Goal: Task Accomplishment & Management: Complete application form

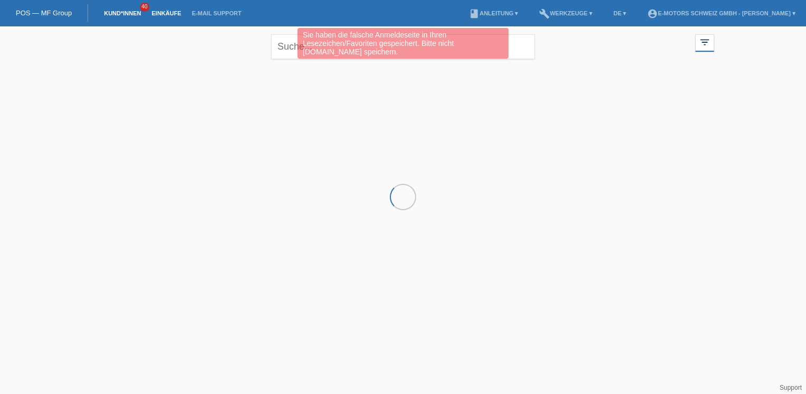
click at [172, 14] on link "Einkäufe" at bounding box center [166, 13] width 40 height 6
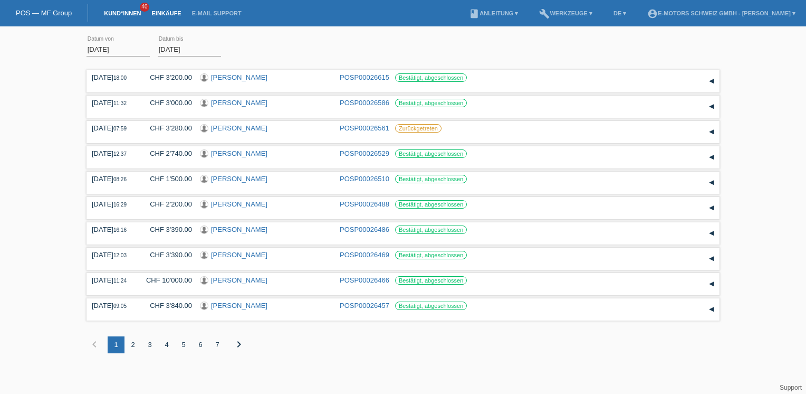
click at [130, 14] on link "Kund*innen" at bounding box center [122, 13] width 47 height 6
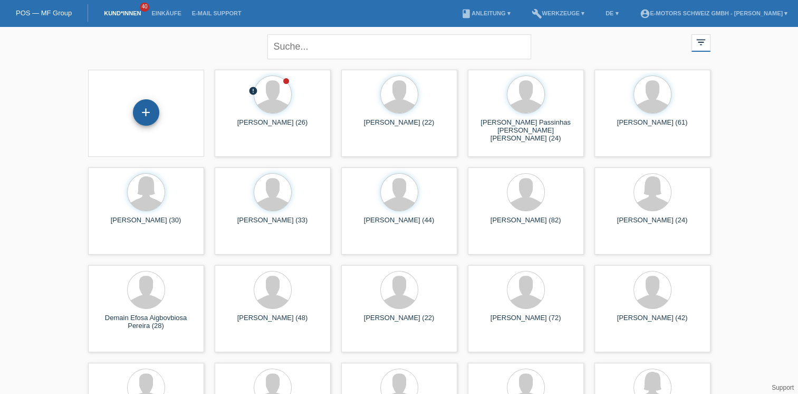
click at [152, 111] on div "+" at bounding box center [146, 112] width 26 height 26
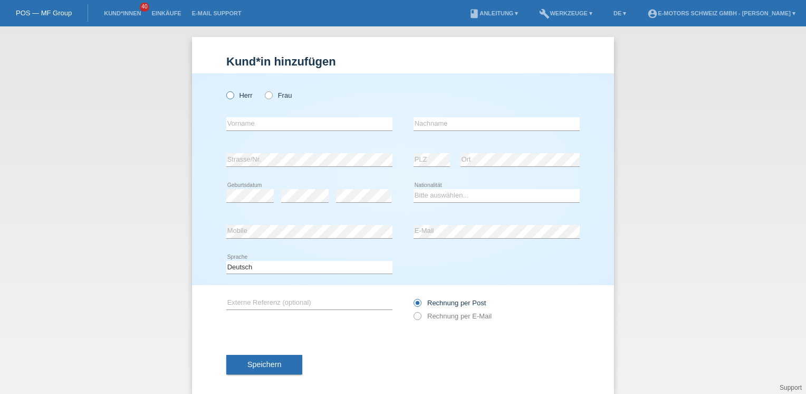
click at [235, 95] on label "Herr" at bounding box center [239, 95] width 26 height 8
click at [233, 95] on input "Herr" at bounding box center [229, 94] width 7 height 7
radio input "true"
click at [272, 121] on input "text" at bounding box center [309, 123] width 166 height 13
type input "A"
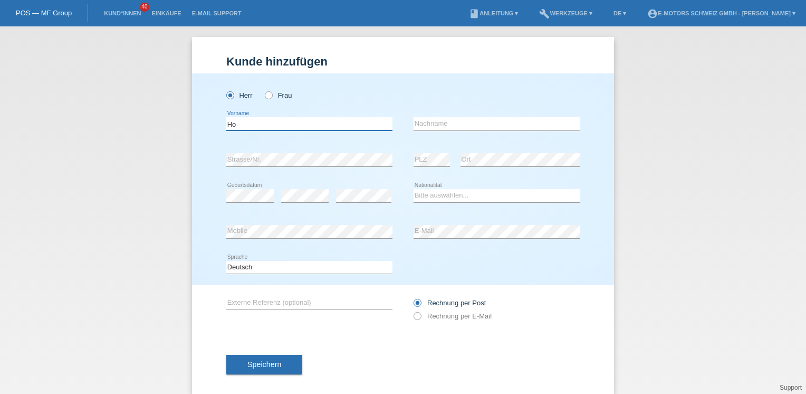
type input "H"
type input "[PERSON_NAME]"
click at [442, 125] on input "text" at bounding box center [497, 123] width 166 height 13
type input "Alhasan"
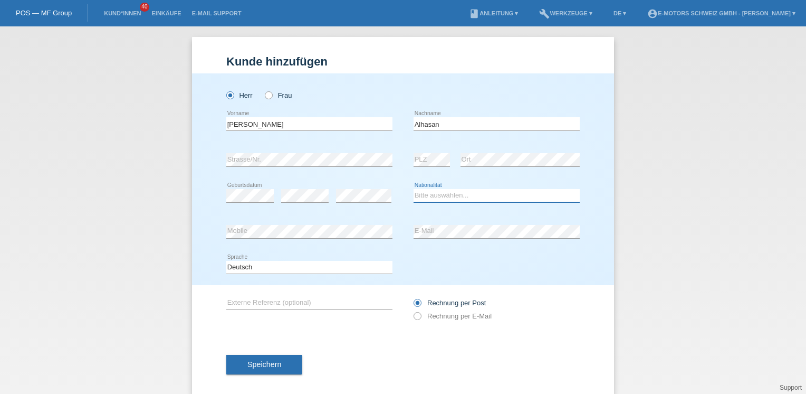
click at [433, 195] on select "Bitte auswählen... Schweiz Deutschland Liechtenstein Österreich ------------ Af…" at bounding box center [497, 195] width 166 height 13
select select "IQ"
click at [414, 189] on select "Bitte auswählen... Schweiz Deutschland Liechtenstein Österreich ------------ Af…" at bounding box center [497, 195] width 166 height 13
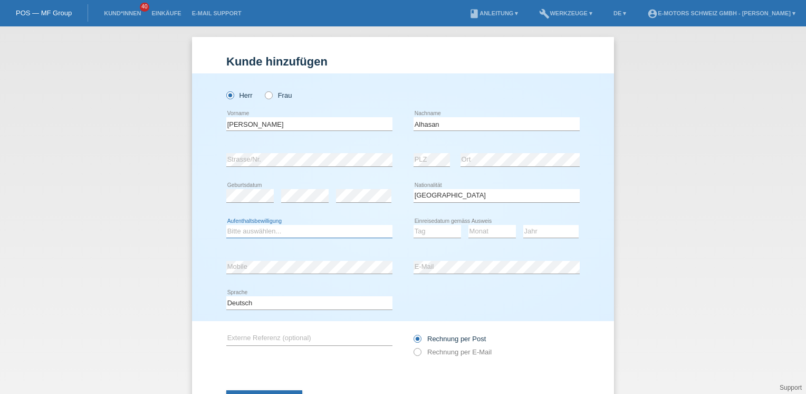
click at [302, 231] on select "Bitte auswählen... C B B - Flüchtlingsstatus Andere" at bounding box center [309, 231] width 166 height 13
select select "B"
click at [226, 225] on select "Bitte auswählen... C B B - Flüchtlingsstatus Andere" at bounding box center [309, 231] width 166 height 13
click at [428, 231] on select "Tag 01 02 03 04 05 06 07 08 09 10 11" at bounding box center [437, 231] width 47 height 13
click at [414, 225] on select "Tag 01 02 03 04 05 06 07 08 09 10 11" at bounding box center [437, 231] width 47 height 13
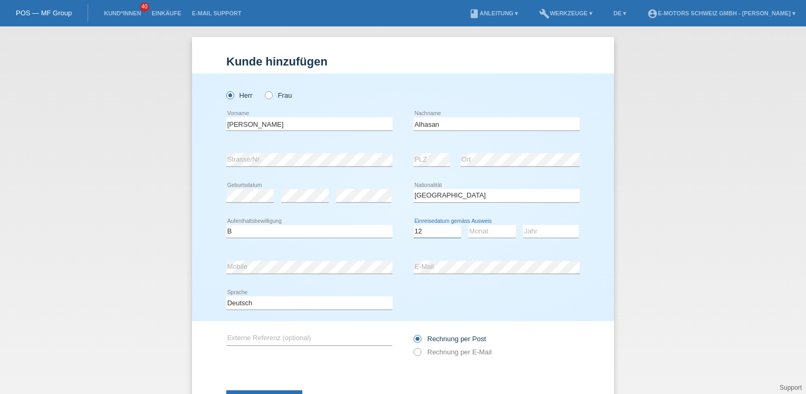
click at [440, 232] on select "Tag 01 02 03 04 05 06 07 08 09 10 11" at bounding box center [437, 231] width 47 height 13
select select "15"
click at [414, 225] on select "Tag 01 02 03 04 05 06 07 08 09 10 11" at bounding box center [437, 231] width 47 height 13
click at [478, 229] on select "Monat 01 02 03 04 05 06 07 08 09 10 11" at bounding box center [492, 231] width 47 height 13
select select "12"
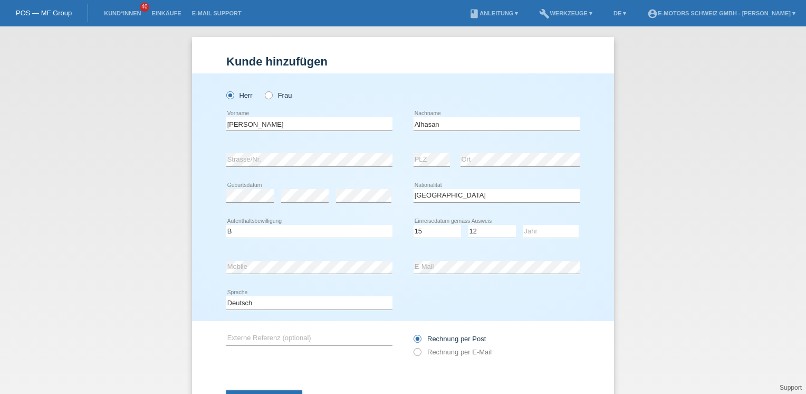
click at [469, 225] on select "Monat 01 02 03 04 05 06 07 08 09 10 11" at bounding box center [492, 231] width 47 height 13
click at [528, 233] on select "Jahr 2025 2024 2023 2022 2021 2020 2019 2018 2017 2016 2015 2014 2013 2012 2011…" at bounding box center [550, 231] width 55 height 13
select select "2015"
click at [523, 225] on select "Jahr 2025 2024 2023 2022 2021 2020 2019 2018 2017 2016 2015 2014 2013 2012 2011…" at bounding box center [550, 231] width 55 height 13
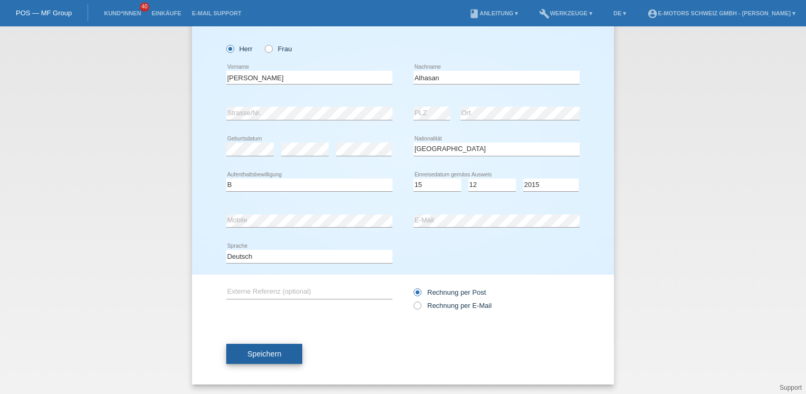
click at [280, 352] on button "Speichern" at bounding box center [264, 353] width 76 height 20
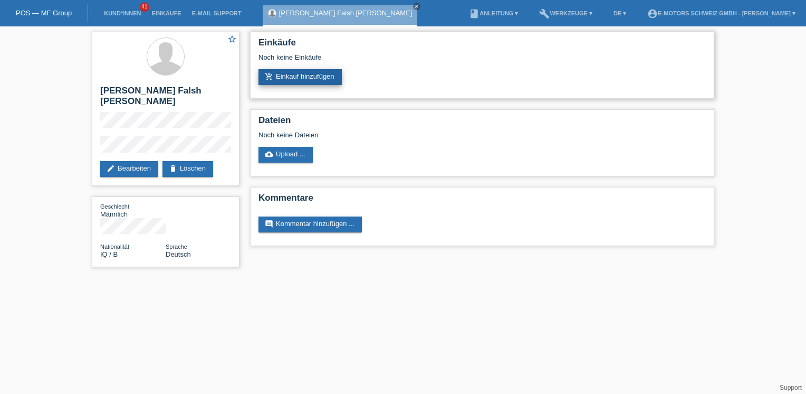
click at [324, 72] on link "add_shopping_cart Einkauf hinzufügen" at bounding box center [300, 77] width 83 height 16
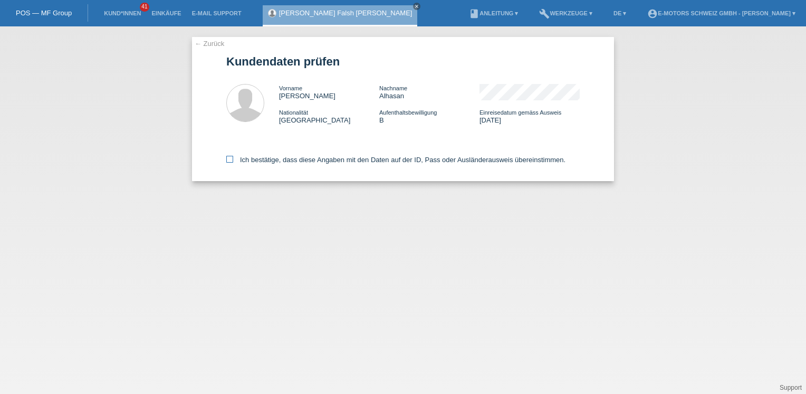
click at [301, 157] on label "Ich bestätige, dass diese Angaben mit den Daten auf der ID, Pass oder Ausländer…" at bounding box center [395, 160] width 339 height 8
click at [233, 157] on input "Ich bestätige, dass diese Angaben mit den Daten auf der ID, Pass oder Ausländer…" at bounding box center [229, 159] width 7 height 7
checkbox input "true"
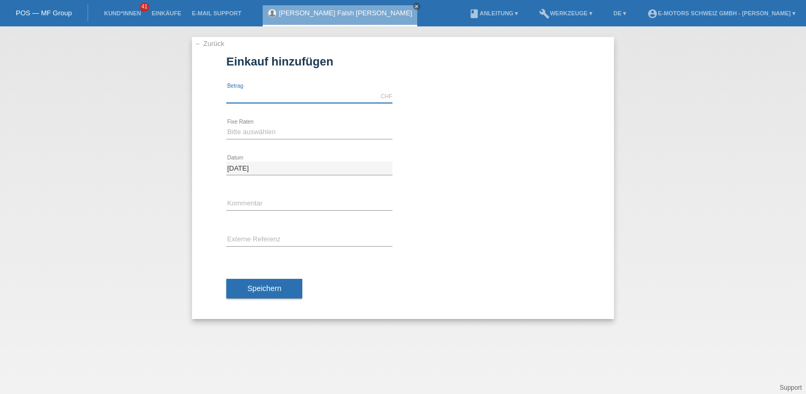
click at [304, 98] on input "text" at bounding box center [309, 96] width 166 height 13
type input "4300.00"
click at [256, 133] on select "Bitte auswählen 12 Raten 24 Raten 36 Raten 48 Raten" at bounding box center [309, 132] width 166 height 13
select select "216"
click at [226, 126] on select "Bitte auswählen 12 Raten 24 Raten 36 Raten 48 Raten" at bounding box center [309, 132] width 166 height 13
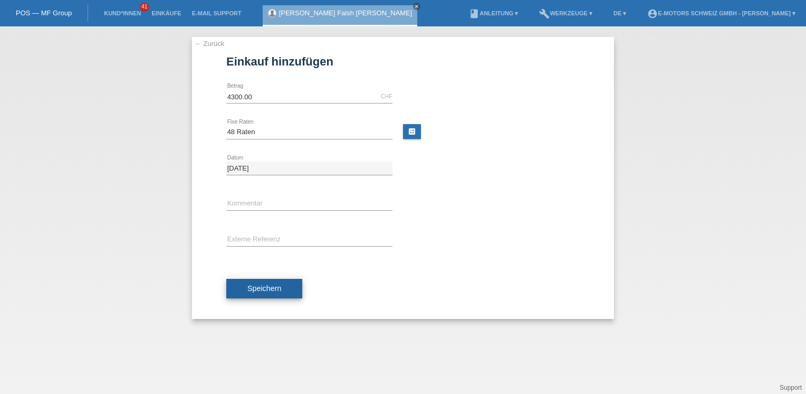
click at [281, 288] on span "Speichern" at bounding box center [264, 288] width 34 height 8
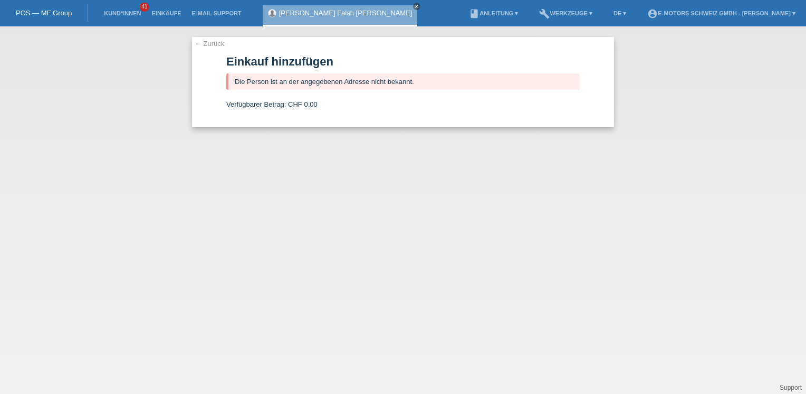
click at [306, 14] on link "[PERSON_NAME] Falsh [PERSON_NAME]" at bounding box center [345, 13] width 133 height 8
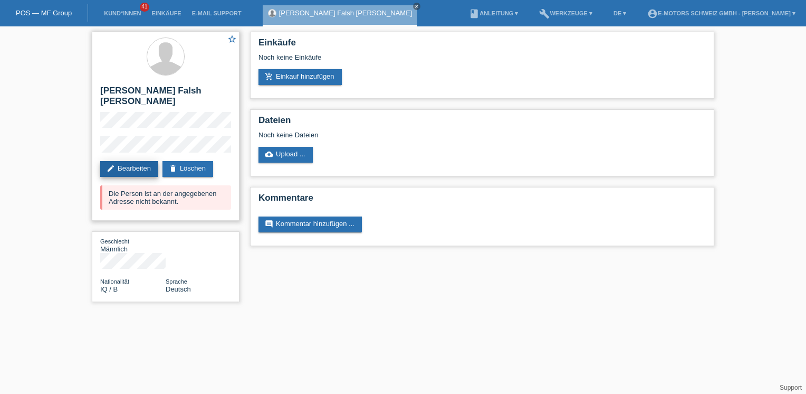
click at [131, 169] on link "edit Bearbeiten" at bounding box center [129, 169] width 58 height 16
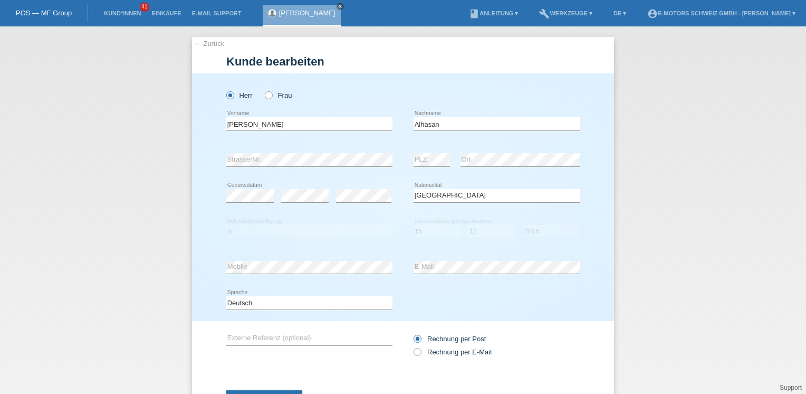
select select "IQ"
select select "B"
select select "15"
select select "12"
select select "2015"
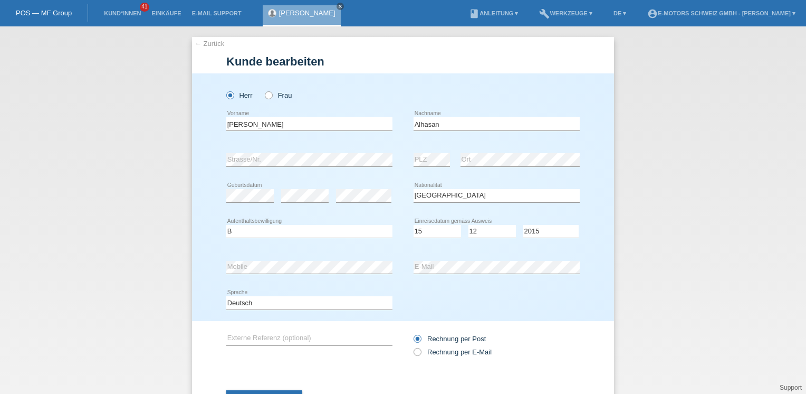
drag, startPoint x: 249, startPoint y: 151, endPoint x: 359, endPoint y: 135, distance: 111.0
click at [359, 135] on div "Mohammed Falsh Abdulhasan error Vorname" at bounding box center [309, 124] width 166 height 36
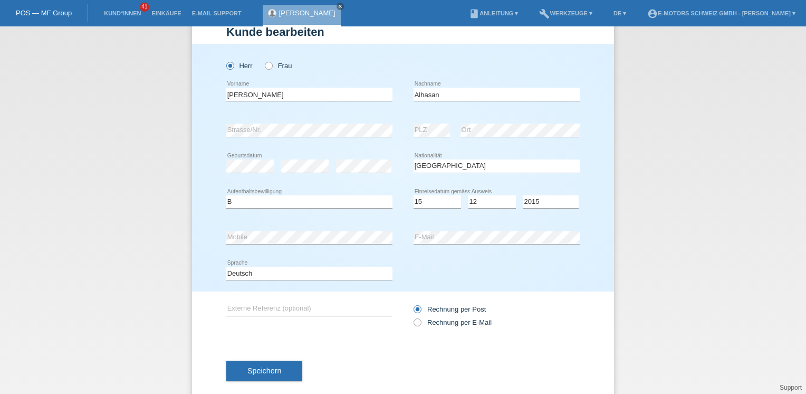
scroll to position [46, 0]
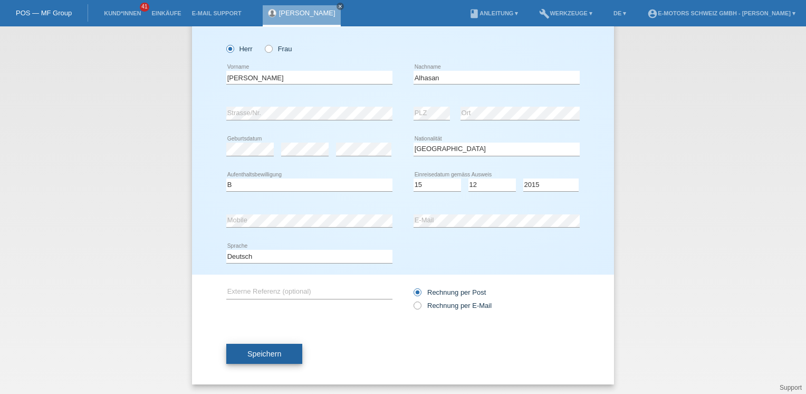
click at [285, 356] on button "Speichern" at bounding box center [264, 353] width 76 height 20
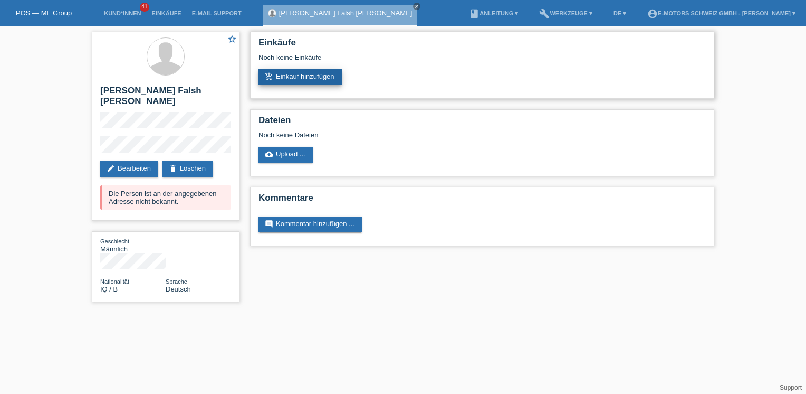
click at [300, 77] on link "add_shopping_cart Einkauf hinzufügen" at bounding box center [300, 77] width 83 height 16
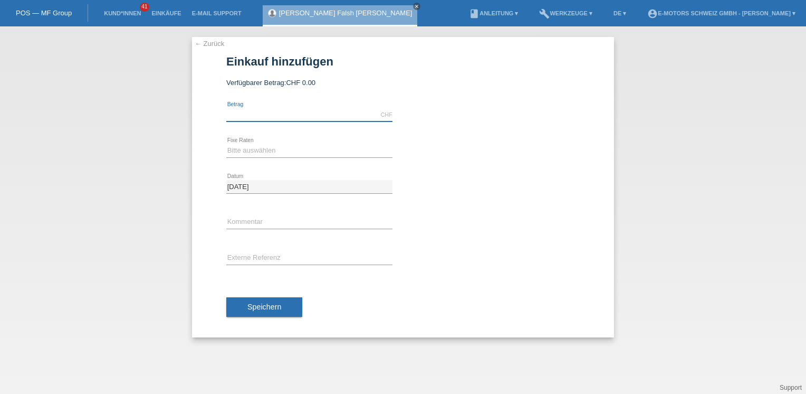
click at [305, 114] on input "text" at bounding box center [309, 114] width 166 height 13
type input "3390.00"
click at [245, 151] on select "Bitte auswählen 12 Raten 24 Raten 36 Raten 48 Raten" at bounding box center [309, 150] width 166 height 13
select select "215"
click at [226, 144] on select "Bitte auswählen 12 Raten 24 Raten 36 Raten 48 Raten" at bounding box center [309, 150] width 166 height 13
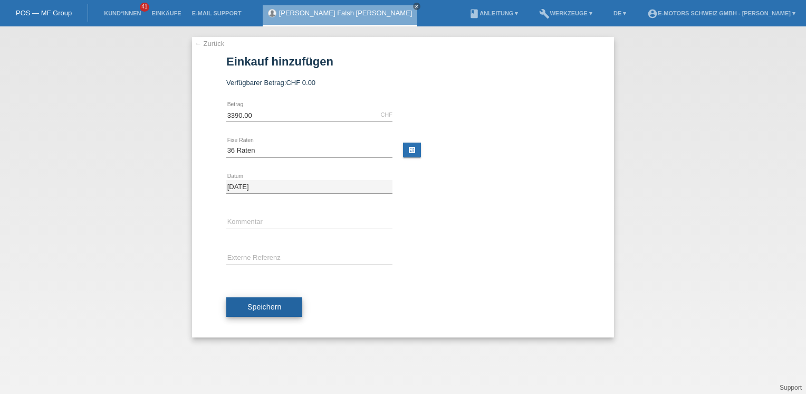
click at [266, 304] on span "Speichern" at bounding box center [264, 306] width 34 height 8
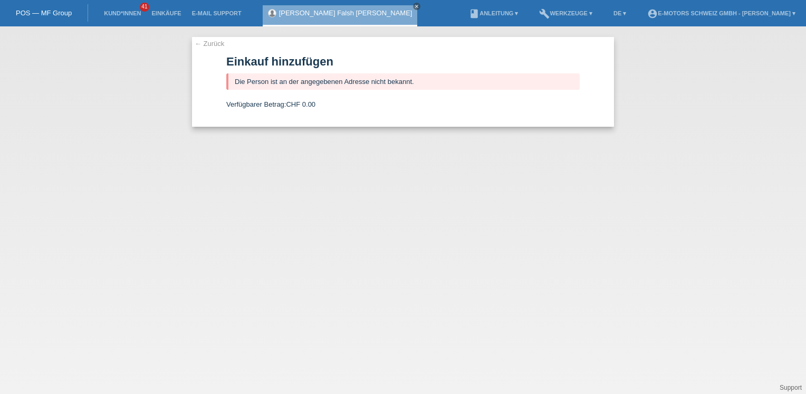
click at [301, 13] on link "[PERSON_NAME] Falsh [PERSON_NAME]" at bounding box center [345, 13] width 133 height 8
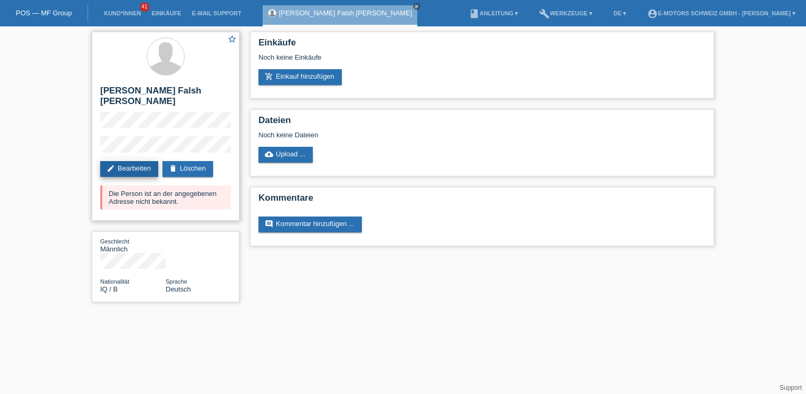
click at [126, 169] on link "edit Bearbeiten" at bounding box center [129, 169] width 58 height 16
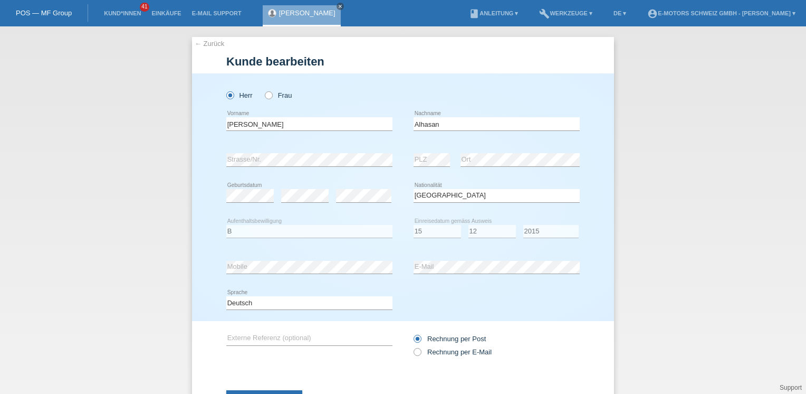
select select "IQ"
select select "B"
select select "15"
select select "12"
select select "2015"
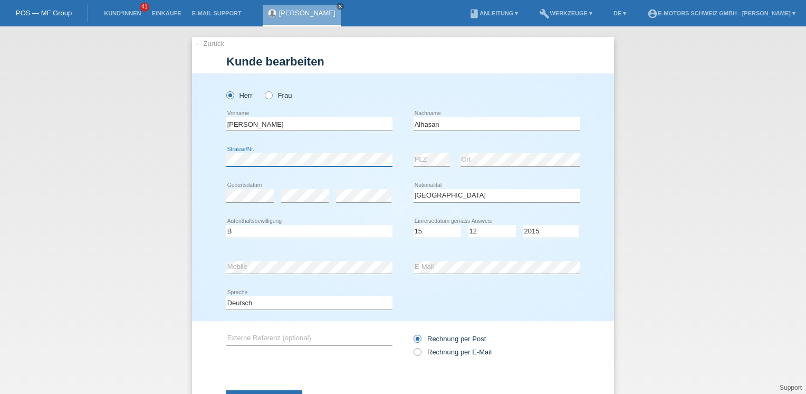
click at [213, 165] on div "[PERSON_NAME] Frau [PERSON_NAME] error Vorname Alhasan error" at bounding box center [403, 196] width 422 height 247
click at [450, 164] on div "error PLZ error Ort" at bounding box center [497, 160] width 166 height 36
click at [270, 391] on button "Speichern" at bounding box center [264, 400] width 76 height 20
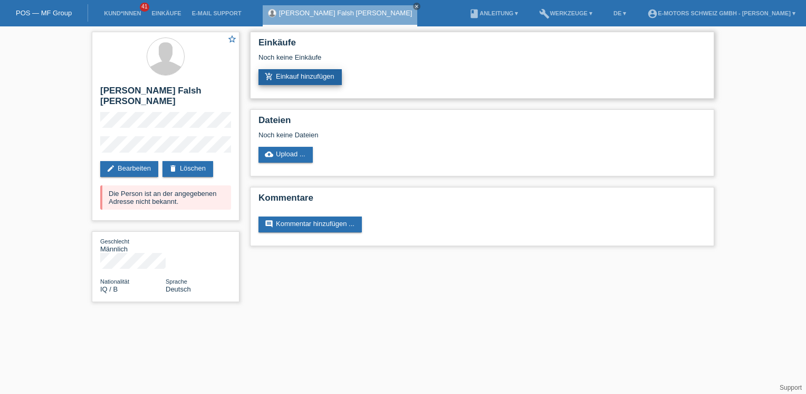
click at [304, 81] on link "add_shopping_cart Einkauf hinzufügen" at bounding box center [300, 77] width 83 height 16
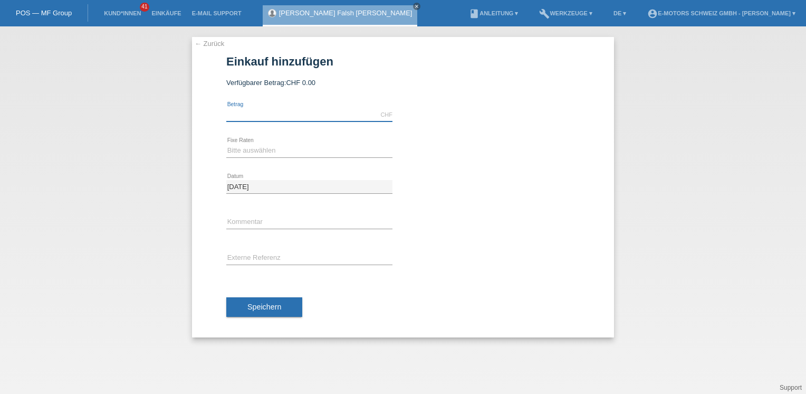
click at [302, 113] on input "text" at bounding box center [309, 114] width 166 height 13
type input "3390.00"
click at [256, 153] on select "Bitte auswählen 12 Raten 24 Raten 36 Raten 48 Raten" at bounding box center [309, 150] width 166 height 13
select select "216"
click at [226, 144] on select "Bitte auswählen 12 Raten 24 Raten 36 Raten 48 Raten" at bounding box center [309, 150] width 166 height 13
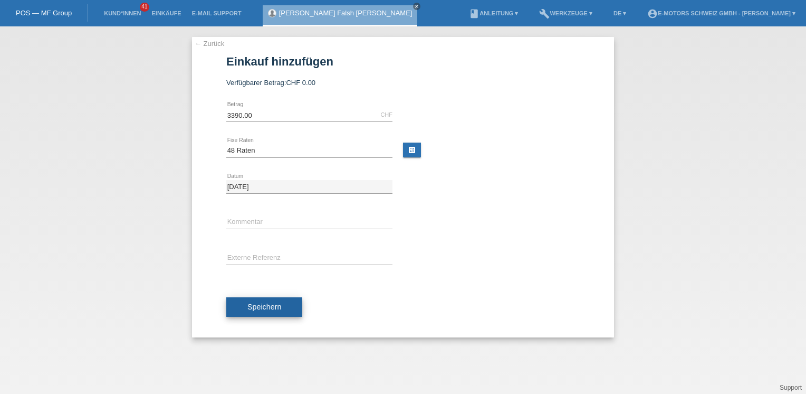
click at [289, 299] on button "Speichern" at bounding box center [264, 307] width 76 height 20
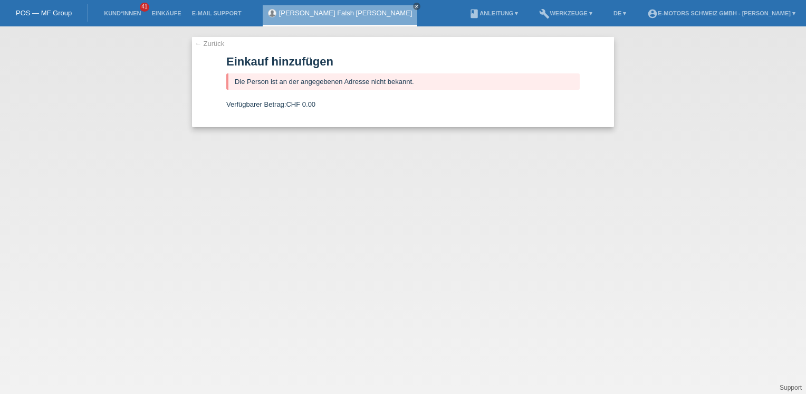
click at [332, 12] on link "[PERSON_NAME] Falsh [PERSON_NAME]" at bounding box center [345, 13] width 133 height 8
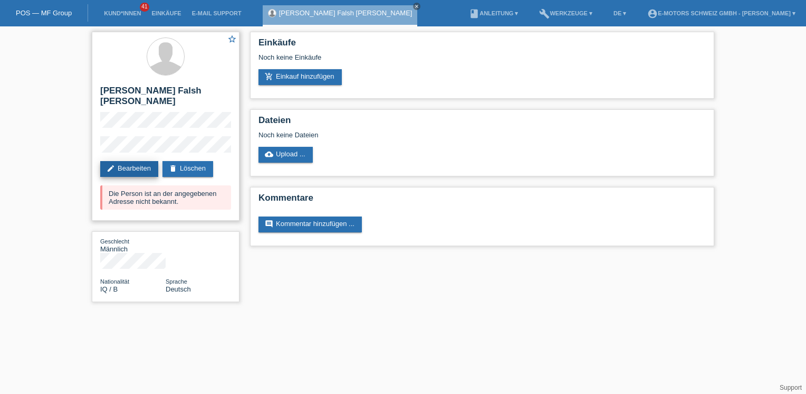
click at [141, 170] on link "edit Bearbeiten" at bounding box center [129, 169] width 58 height 16
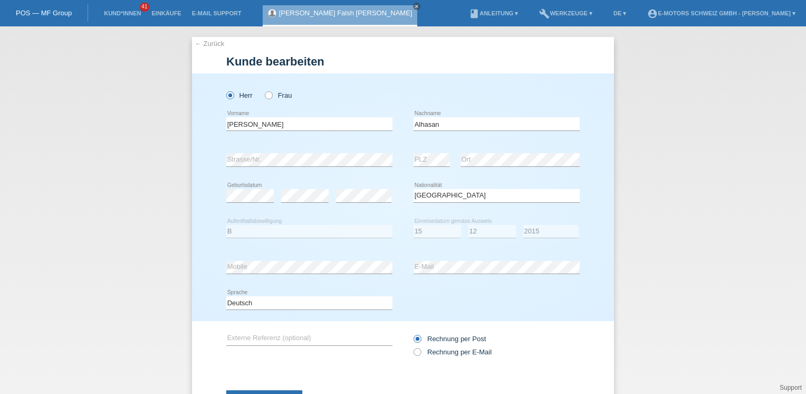
select select "IQ"
select select "B"
select select "15"
select select "12"
select select "2015"
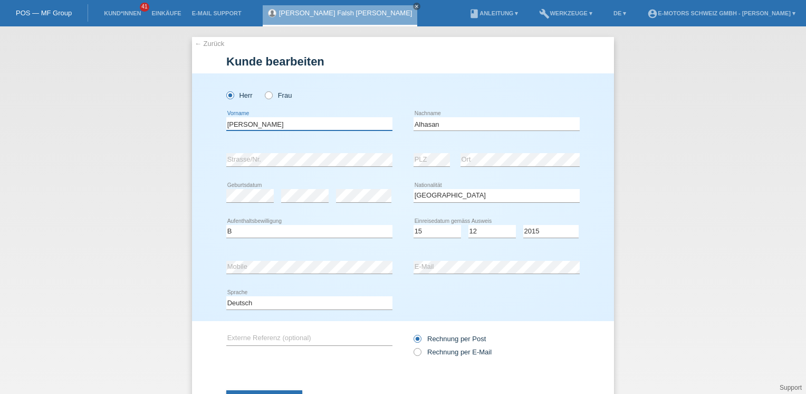
drag, startPoint x: 315, startPoint y: 125, endPoint x: 200, endPoint y: 127, distance: 114.5
click at [200, 127] on div "Herr Frau Mohammed Falsh Abdulhasan error Vorname Alhasan error" at bounding box center [403, 196] width 422 height 247
drag, startPoint x: 444, startPoint y: 122, endPoint x: 398, endPoint y: 126, distance: 45.6
click at [398, 126] on div "error Vorname Alhasan error Nachname" at bounding box center [403, 124] width 354 height 36
click at [688, 245] on div "← Zurück Kunde bearbeiten Herr Frau error Vorname error error C" at bounding box center [403, 209] width 806 height 367
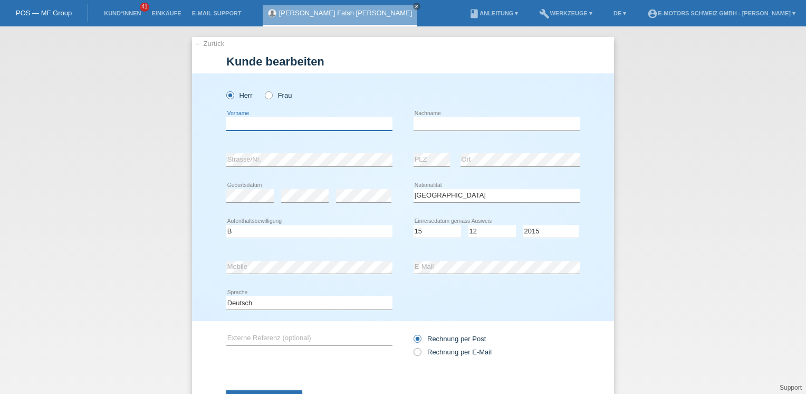
click at [266, 128] on input "text" at bounding box center [309, 123] width 166 height 13
type input "Salvatore"
click at [480, 121] on input "text" at bounding box center [497, 123] width 166 height 13
type input "Limardo"
click at [187, 173] on div "← Zurück Kunde bearbeiten Herr Frau Salvatore error Vorname PLZ" at bounding box center [403, 209] width 806 height 367
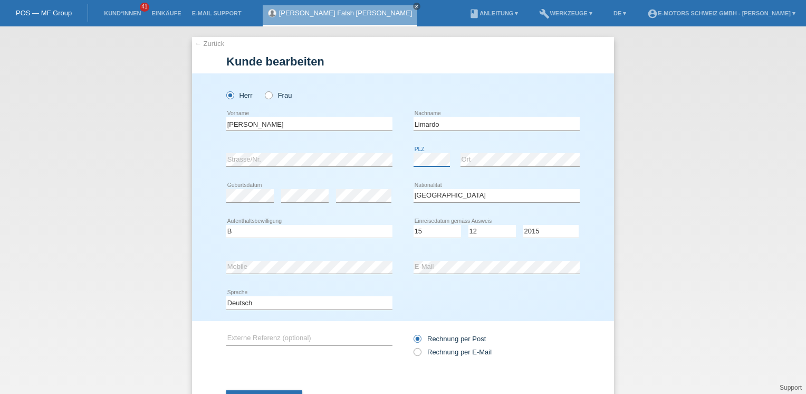
click at [406, 164] on div "error Strasse/Nr. error PLZ error Ort" at bounding box center [403, 160] width 354 height 36
click at [430, 193] on select "Bitte auswählen... Schweiz Deutschland Liechtenstein Österreich ------------ Af…" at bounding box center [497, 195] width 166 height 13
select select "IT"
click at [414, 189] on select "Bitte auswählen... Schweiz Deutschland Liechtenstein Österreich ------------ Af…" at bounding box center [497, 195] width 166 height 13
click at [302, 230] on select "Bitte auswählen... C B B - Flüchtlingsstatus Andere" at bounding box center [309, 231] width 166 height 13
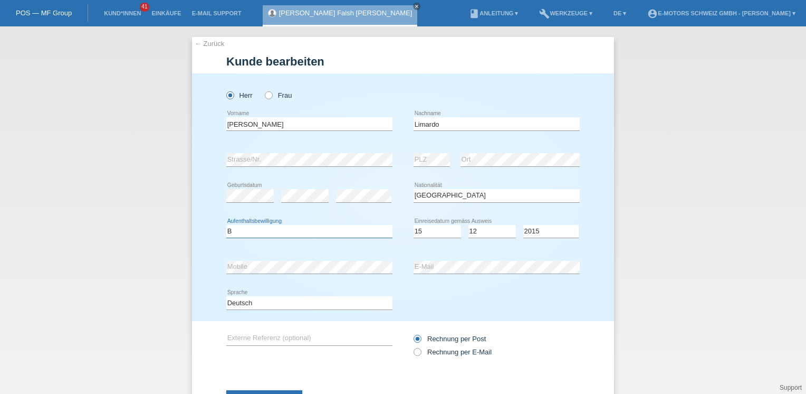
click at [226, 225] on select "Bitte auswählen... C B B - Flüchtlingsstatus Andere" at bounding box center [309, 231] width 166 height 13
click at [263, 230] on select "Bitte auswählen... C B B - Flüchtlingsstatus Andere" at bounding box center [309, 231] width 166 height 13
select select "C"
click at [226, 225] on select "Bitte auswählen... C B B - Flüchtlingsstatus Andere" at bounding box center [309, 231] width 166 height 13
click at [450, 231] on select "Tag 01 02 03 04 05 06 07 08 09 10 11" at bounding box center [437, 231] width 47 height 13
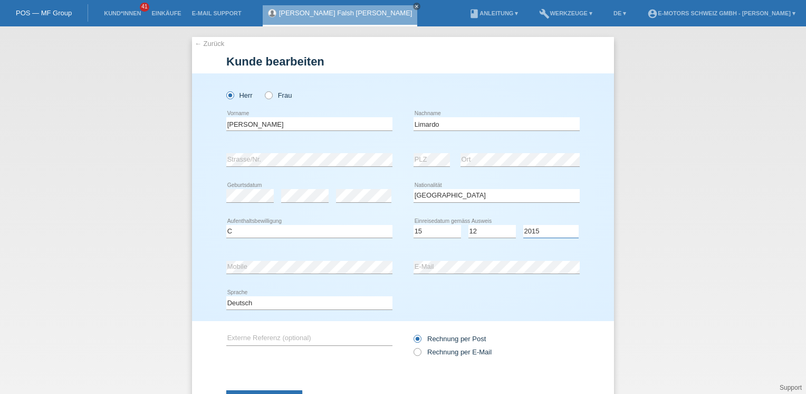
click at [529, 230] on select "Jahr 2025 2024 2023 2022 2021 2020 2019 2018 2017 2016 2015 2014 2013 2012 2011…" at bounding box center [550, 231] width 55 height 13
select select "2010"
click at [523, 225] on select "Jahr 2025 2024 2023 2022 2021 2020 2019 2018 2017 2016 2015 2014 2013 2012 2011…" at bounding box center [550, 231] width 55 height 13
click at [205, 267] on div "Herr Frau Salvatore error Vorname" at bounding box center [403, 196] width 422 height 247
click at [394, 271] on div "error Mobile error E-Mail" at bounding box center [403, 267] width 354 height 36
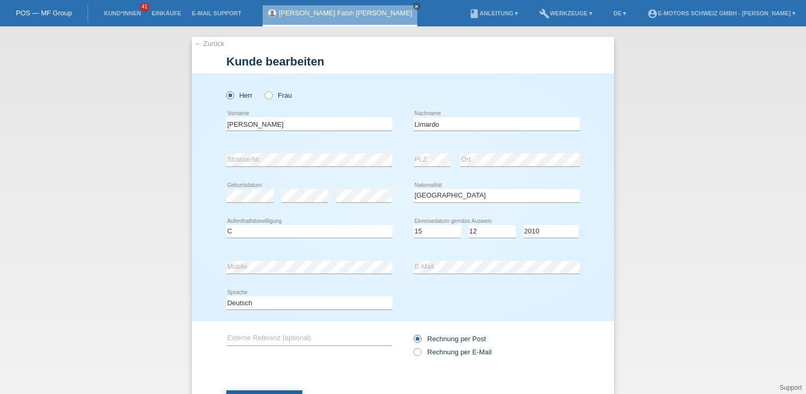
click at [260, 390] on button "Speichern" at bounding box center [264, 400] width 76 height 20
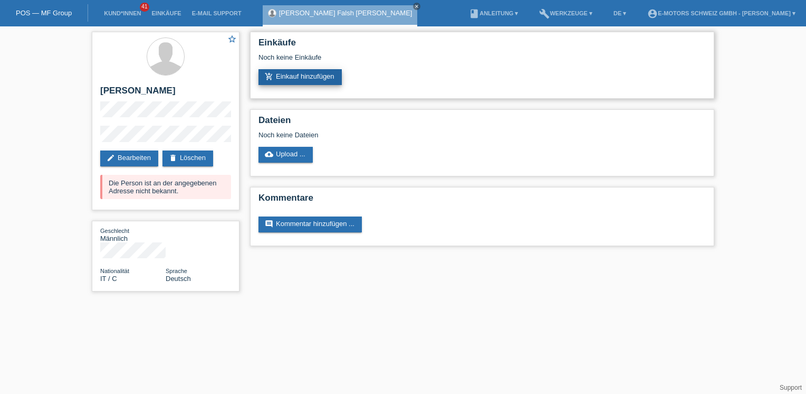
click at [287, 81] on link "add_shopping_cart Einkauf hinzufügen" at bounding box center [300, 77] width 83 height 16
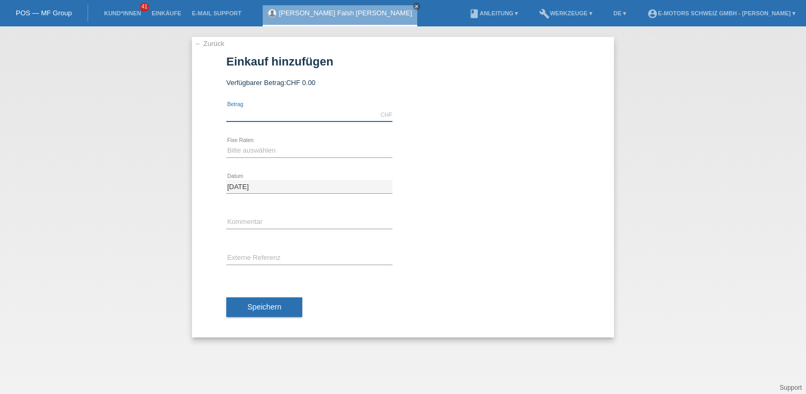
click at [261, 113] on input "text" at bounding box center [309, 114] width 166 height 13
type input "3000.00"
drag, startPoint x: 253, startPoint y: 149, endPoint x: 254, endPoint y: 155, distance: 6.4
click at [253, 149] on select "Bitte auswählen 12 Raten 24 Raten 36 Raten 48 Raten" at bounding box center [309, 150] width 166 height 13
select select "215"
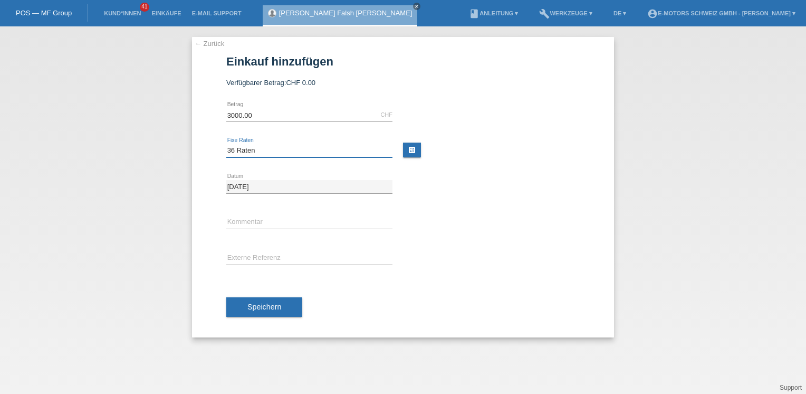
click at [226, 144] on select "Bitte auswählen 12 Raten 24 Raten 36 Raten 48 Raten" at bounding box center [309, 150] width 166 height 13
click at [255, 311] on button "Speichern" at bounding box center [264, 307] width 76 height 20
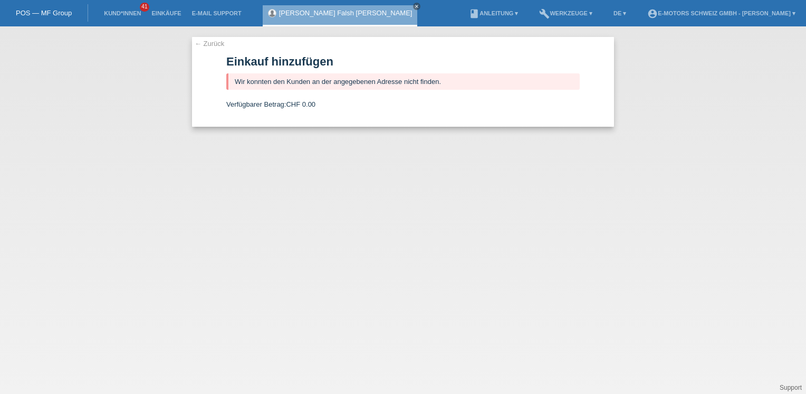
click at [318, 13] on link "[PERSON_NAME] Falsh [PERSON_NAME]" at bounding box center [345, 13] width 133 height 8
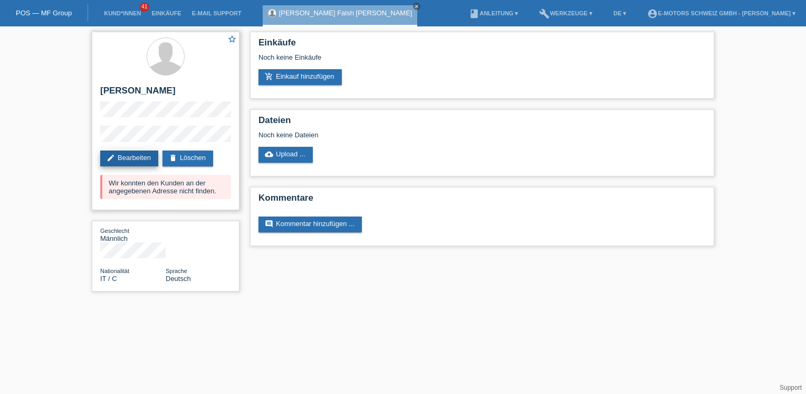
click at [136, 160] on link "edit Bearbeiten" at bounding box center [129, 158] width 58 height 16
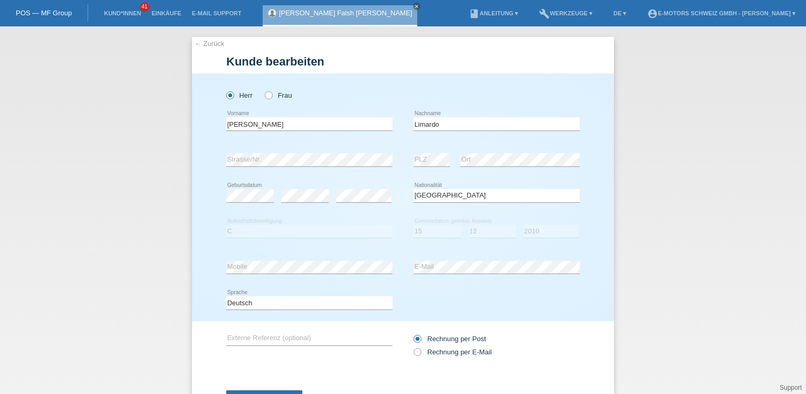
select select "IT"
select select "C"
select select "15"
select select "12"
select select "2010"
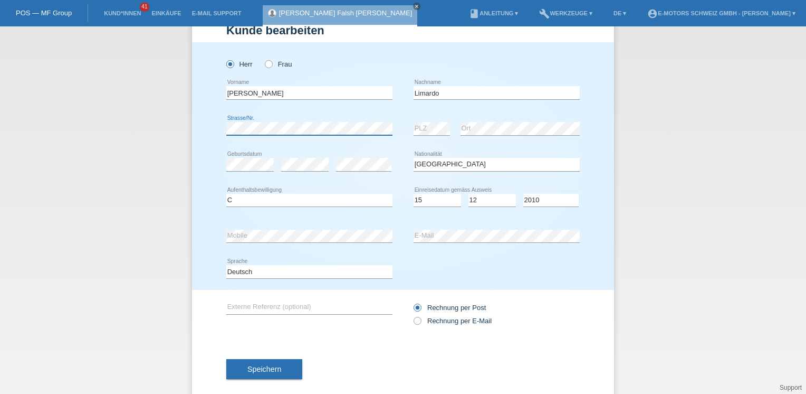
scroll to position [46, 0]
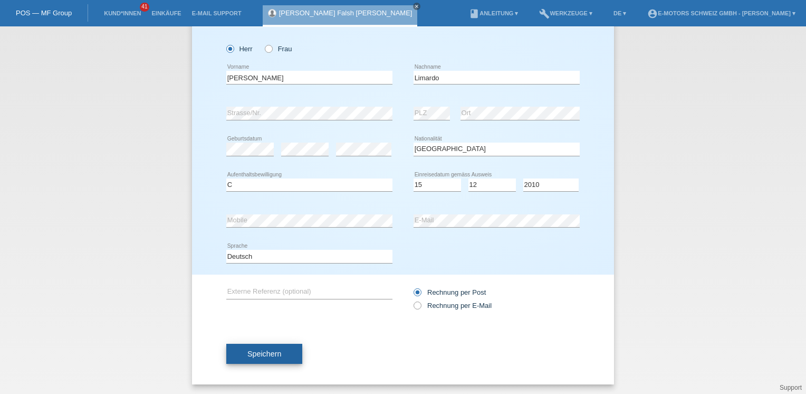
click at [264, 349] on span "Speichern" at bounding box center [264, 353] width 34 height 8
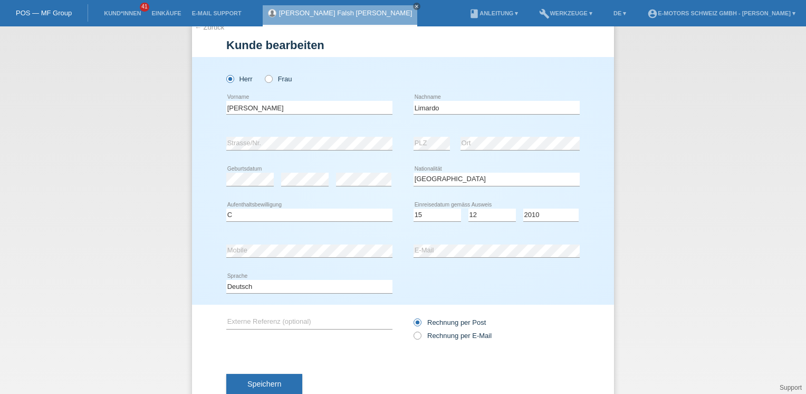
scroll to position [0, 0]
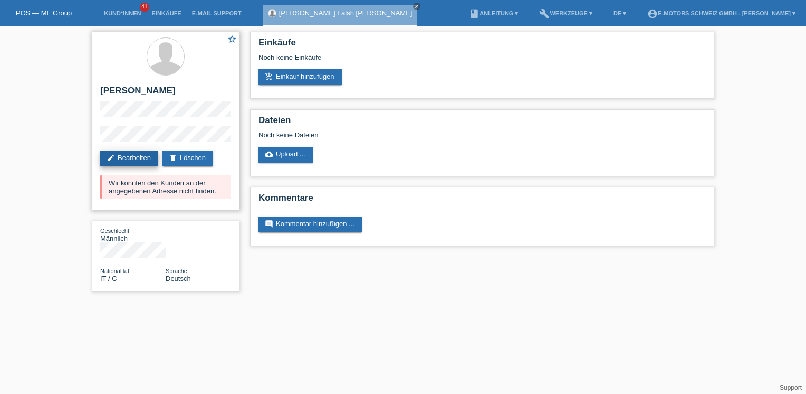
click at [151, 155] on link "edit Bearbeiten" at bounding box center [129, 158] width 58 height 16
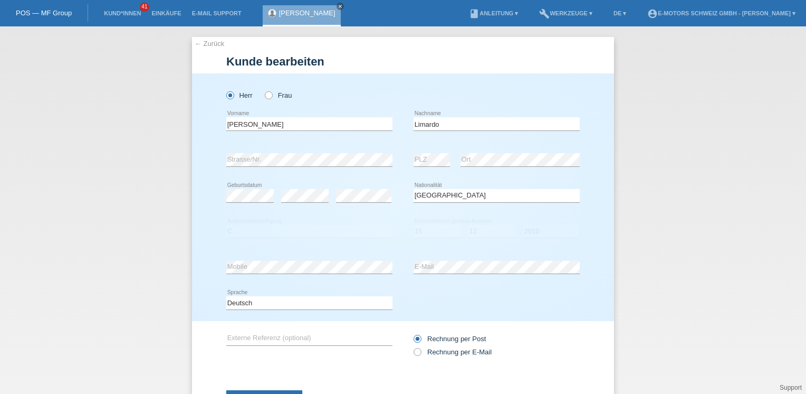
select select "IT"
select select "C"
select select "15"
select select "12"
select select "2010"
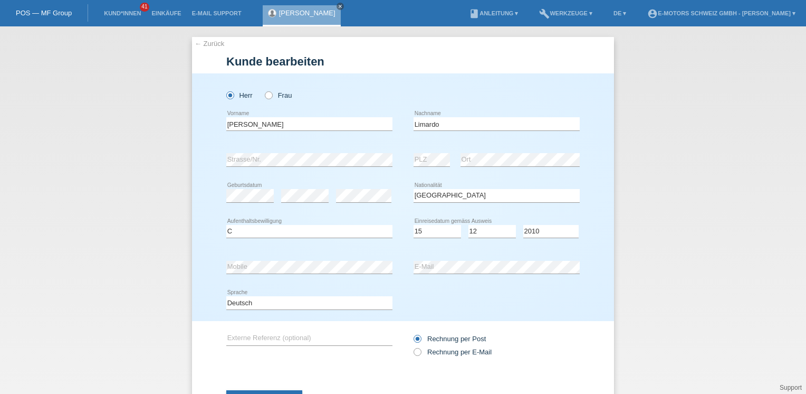
click at [732, 142] on div "← Zurück Kunde bearbeiten Herr Frau Salvatore error Vorname PLZ" at bounding box center [403, 209] width 806 height 367
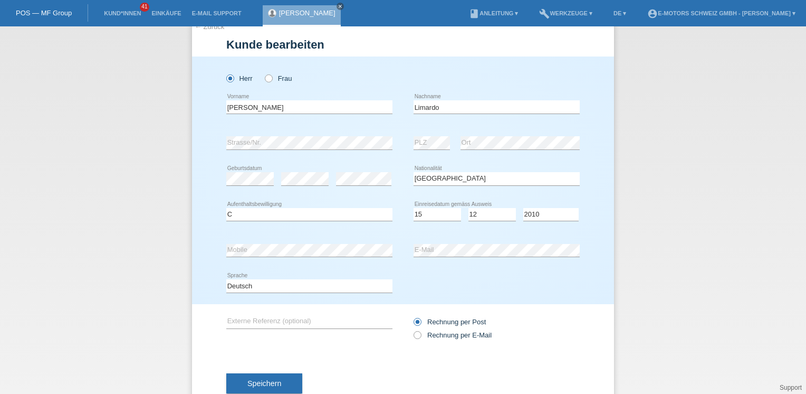
scroll to position [46, 0]
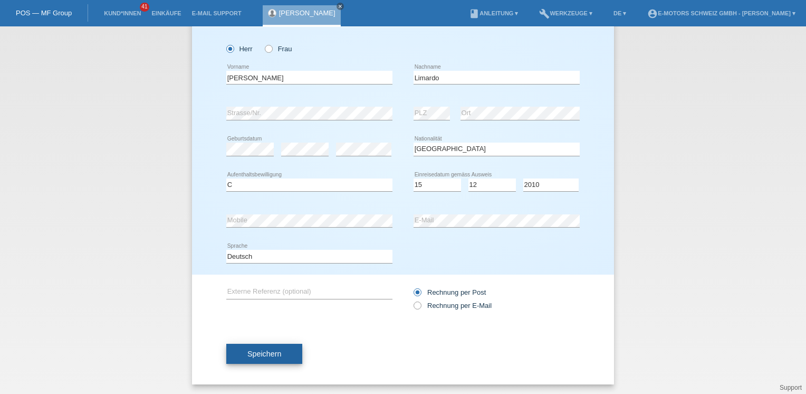
click at [278, 356] on button "Speichern" at bounding box center [264, 353] width 76 height 20
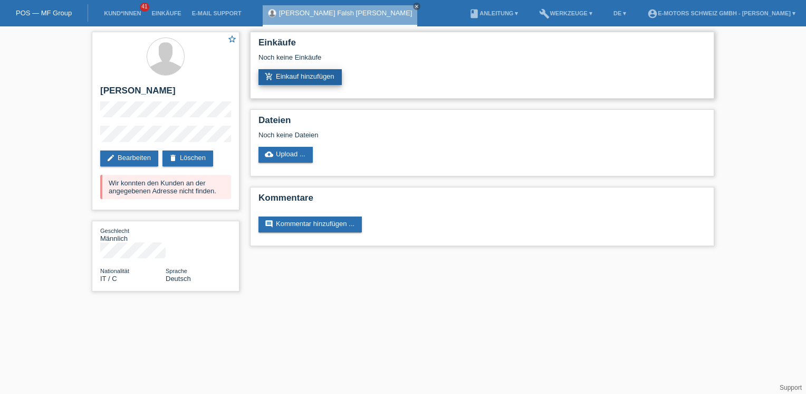
click at [300, 73] on link "add_shopping_cart Einkauf hinzufügen" at bounding box center [300, 77] width 83 height 16
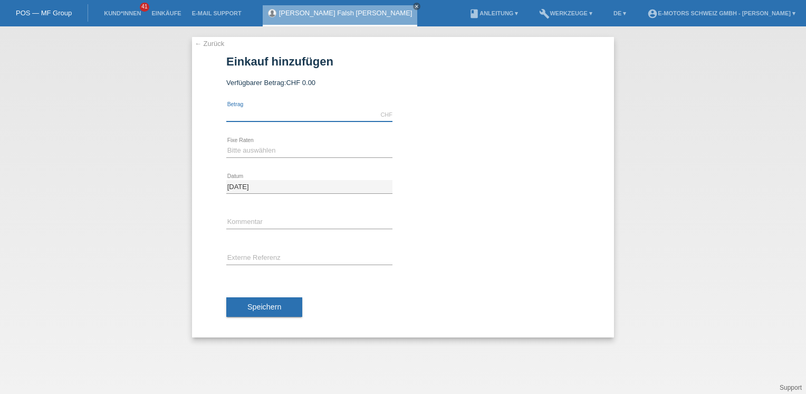
click at [283, 116] on input "text" at bounding box center [309, 114] width 166 height 13
type input "3000.00"
click at [242, 151] on select "Bitte auswählen 12 Raten 24 Raten 36 Raten 48 Raten" at bounding box center [309, 150] width 166 height 13
select select "216"
click at [226, 144] on select "Bitte auswählen 12 Raten 24 Raten 36 Raten 48 Raten" at bounding box center [309, 150] width 166 height 13
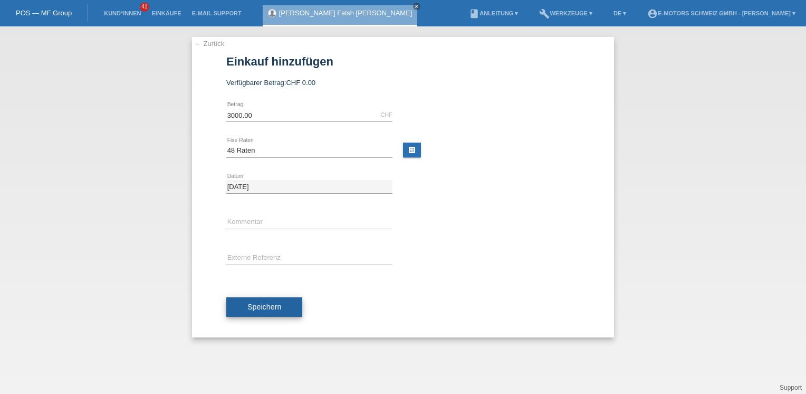
click at [283, 313] on button "Speichern" at bounding box center [264, 307] width 76 height 20
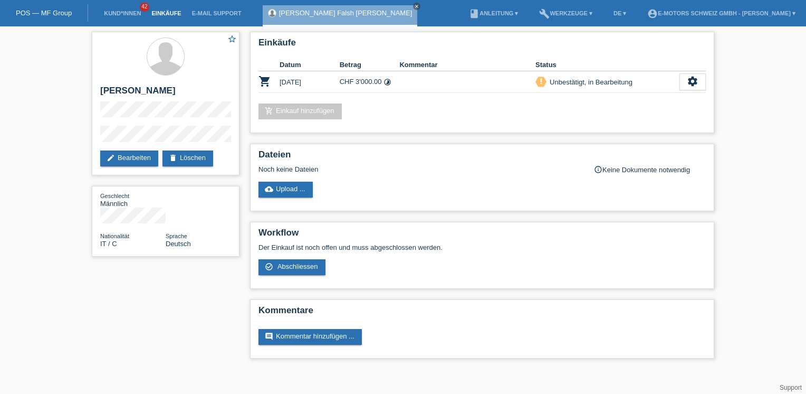
click at [171, 12] on link "Einkäufe" at bounding box center [166, 13] width 40 height 6
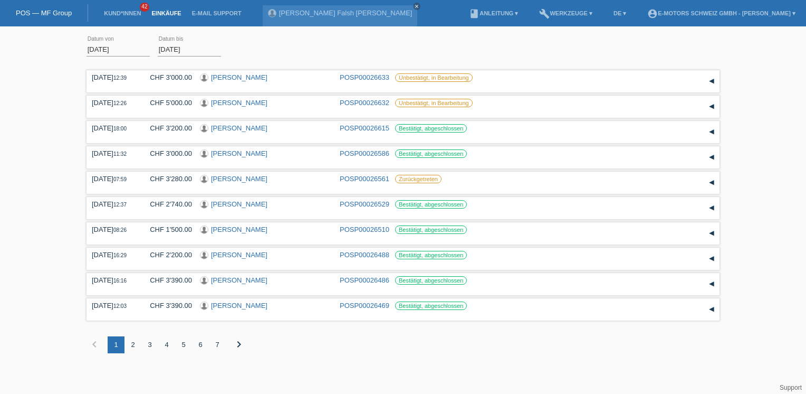
click at [125, 17] on li "Kund*innen 42" at bounding box center [122, 13] width 47 height 27
click at [125, 12] on link "Kund*innen" at bounding box center [122, 13] width 47 height 6
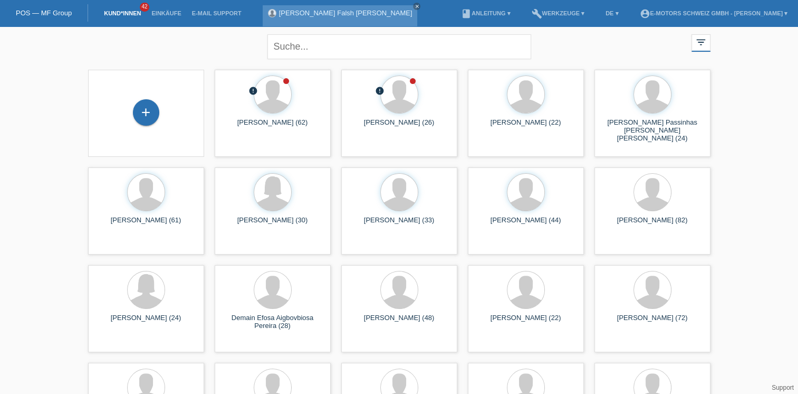
click at [320, 12] on link "[PERSON_NAME] Falsh [PERSON_NAME]" at bounding box center [345, 13] width 133 height 8
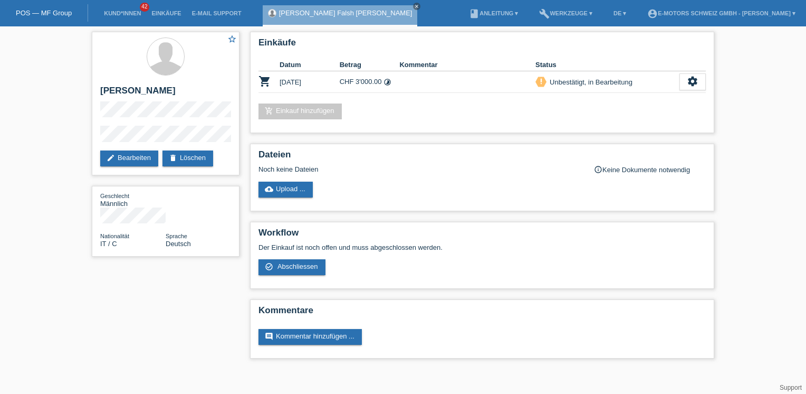
click at [318, 11] on link "[PERSON_NAME] Falsh [PERSON_NAME]" at bounding box center [345, 13] width 133 height 8
click at [169, 14] on link "Einkäufe" at bounding box center [166, 13] width 40 height 6
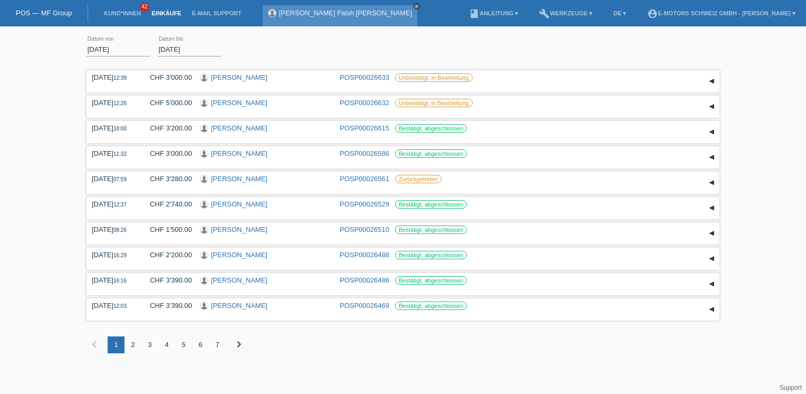
click at [414, 5] on icon "close" at bounding box center [416, 6] width 5 height 5
click at [118, 13] on link "Kund*innen" at bounding box center [122, 13] width 47 height 6
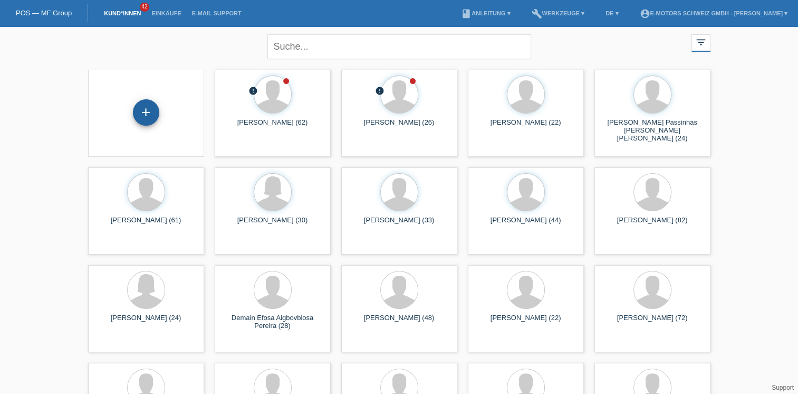
click at [150, 117] on div "+" at bounding box center [146, 112] width 26 height 26
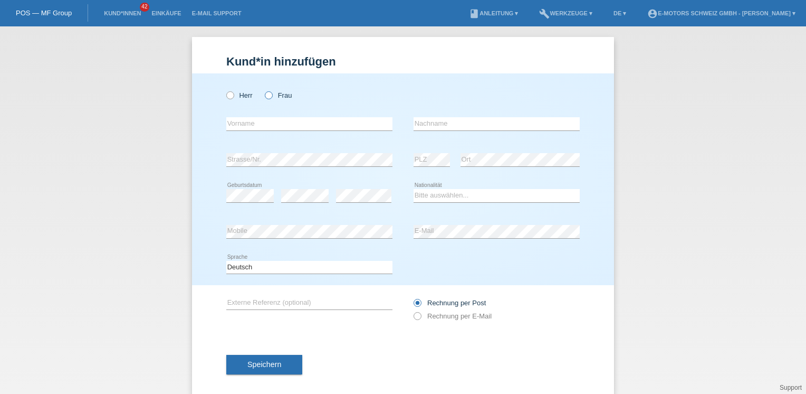
click at [278, 94] on label "Frau" at bounding box center [278, 95] width 27 height 8
click at [272, 94] on input "Frau" at bounding box center [268, 94] width 7 height 7
radio input "true"
click at [257, 120] on input "text" at bounding box center [309, 123] width 166 height 13
type input "[PERSON_NAME]"
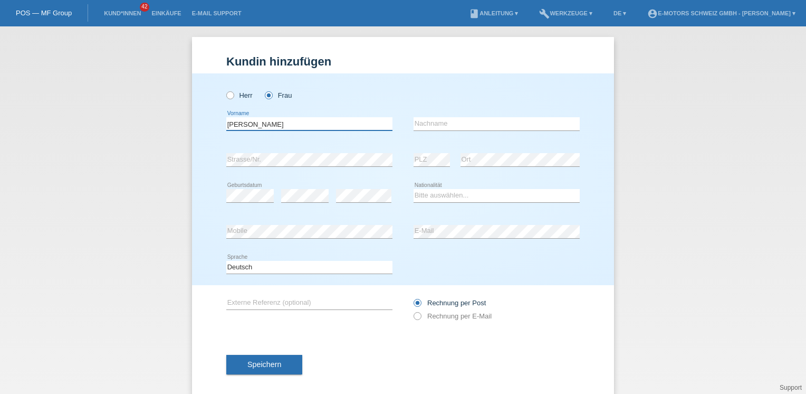
type input "Alhasan"
click at [203, 161] on div "Herr Frau Mohammed Falsh Abdulhasan error Vorname Alhasan error" at bounding box center [403, 179] width 422 height 212
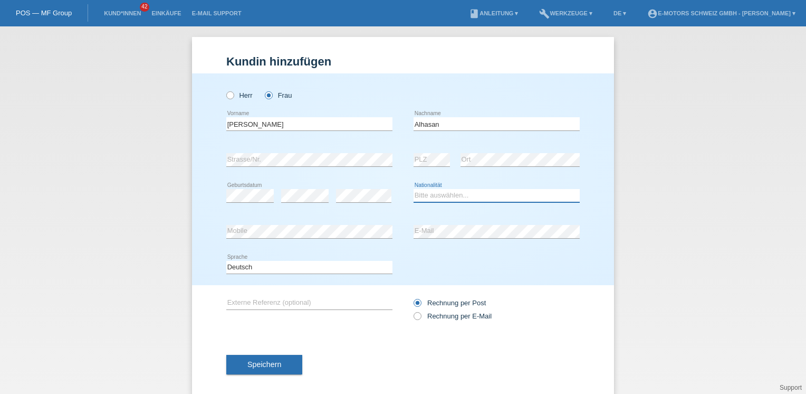
click at [418, 194] on select "Bitte auswählen... Schweiz Deutschland Liechtenstein Österreich ------------ Af…" at bounding box center [497, 195] width 166 height 13
select select "CH"
click at [414, 189] on select "Bitte auswählen... Schweiz Deutschland Liechtenstein Österreich ------------ Af…" at bounding box center [497, 195] width 166 height 13
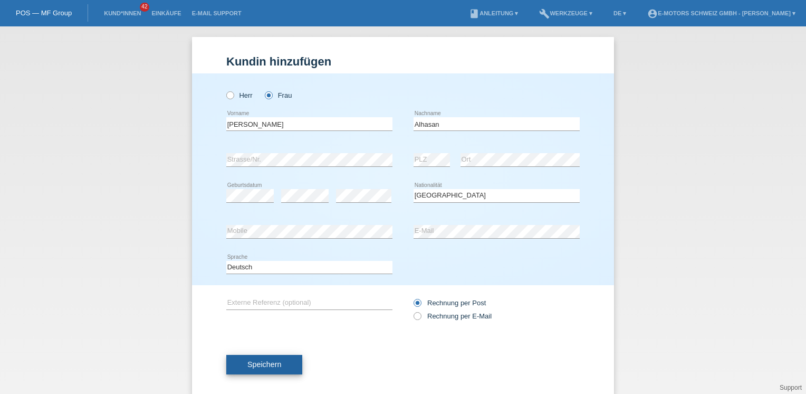
click at [285, 358] on button "Speichern" at bounding box center [264, 365] width 76 height 20
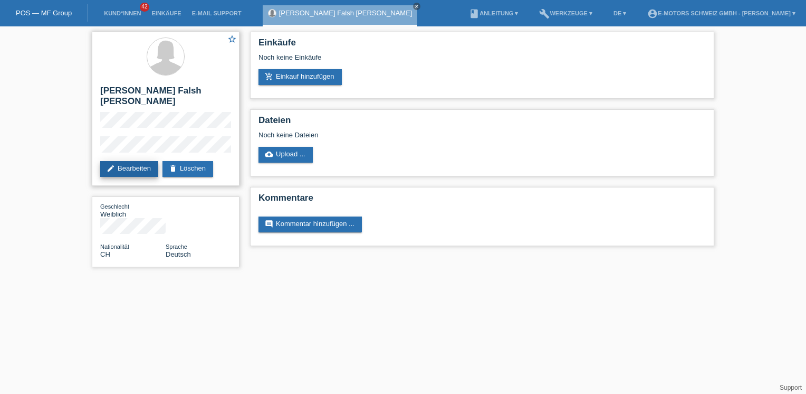
click at [128, 167] on link "edit Bearbeiten" at bounding box center [129, 169] width 58 height 16
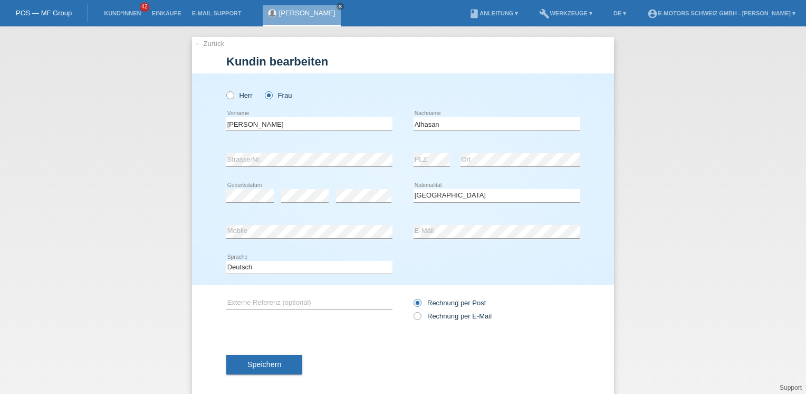
select select "CH"
click at [236, 96] on label "Herr" at bounding box center [239, 95] width 26 height 8
click at [233, 96] on input "Herr" at bounding box center [229, 94] width 7 height 7
radio input "true"
click at [289, 359] on button "Speichern" at bounding box center [264, 365] width 76 height 20
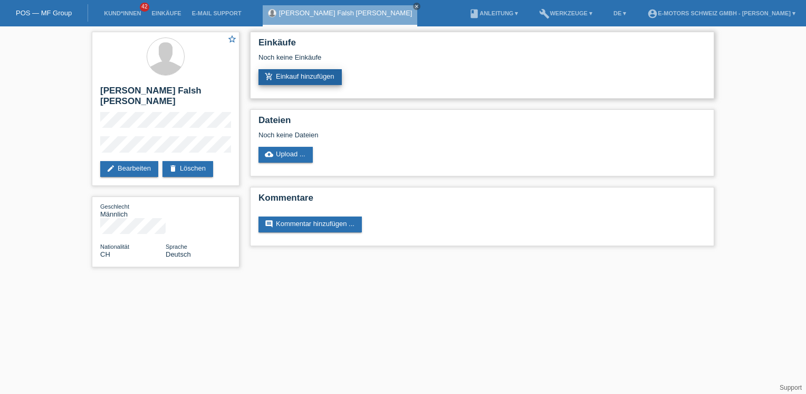
click at [281, 78] on link "add_shopping_cart Einkauf hinzufügen" at bounding box center [300, 77] width 83 height 16
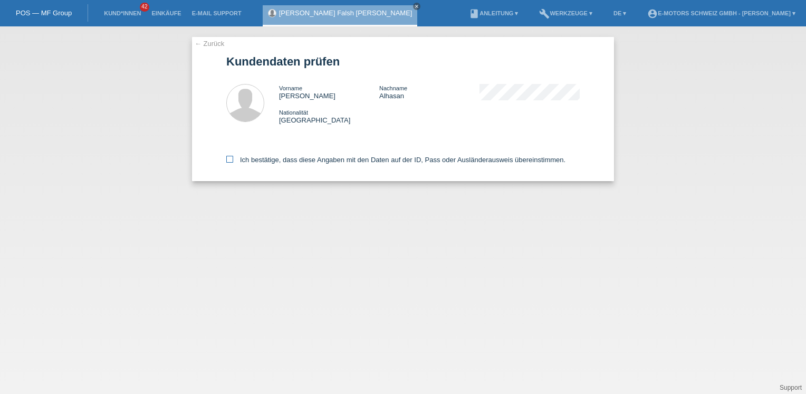
click at [261, 161] on label "Ich bestätige, dass diese Angaben mit den Daten auf der ID, Pass oder Ausländer…" at bounding box center [395, 160] width 339 height 8
click at [233, 161] on input "Ich bestätige, dass diese Angaben mit den Daten auf der ID, Pass oder Ausländer…" at bounding box center [229, 159] width 7 height 7
checkbox input "true"
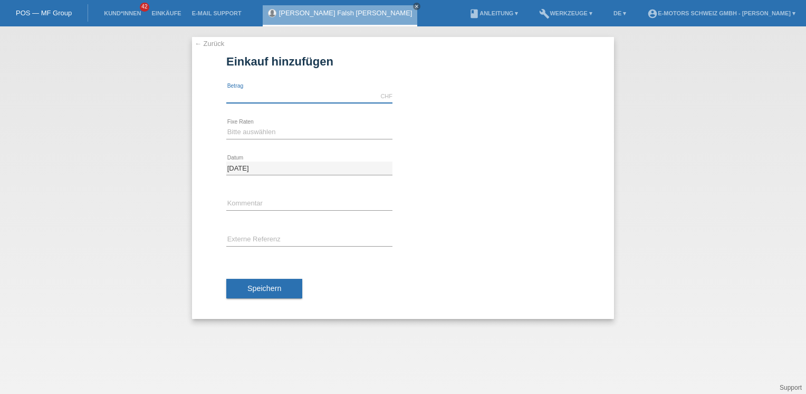
click at [265, 93] on input "text" at bounding box center [309, 96] width 166 height 13
type input "4500.00"
click at [251, 137] on select "Bitte auswählen 12 Raten 24 Raten 36 Raten 48 Raten" at bounding box center [309, 132] width 166 height 13
select select "215"
click at [226, 126] on select "Bitte auswählen 12 Raten 24 Raten 36 Raten 48 Raten" at bounding box center [309, 132] width 166 height 13
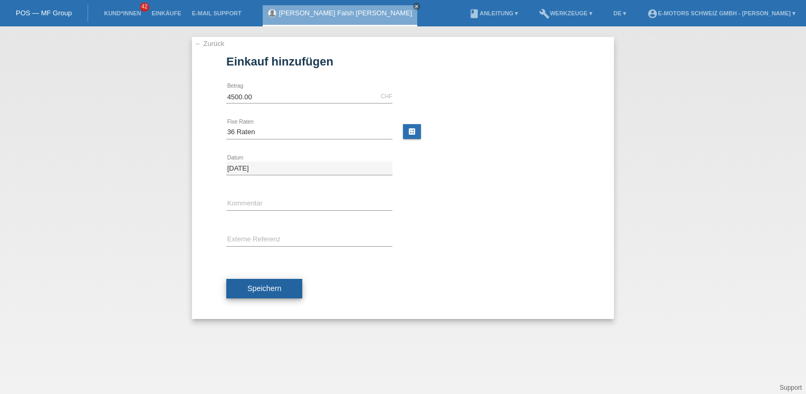
click at [265, 290] on span "Speichern" at bounding box center [264, 288] width 34 height 8
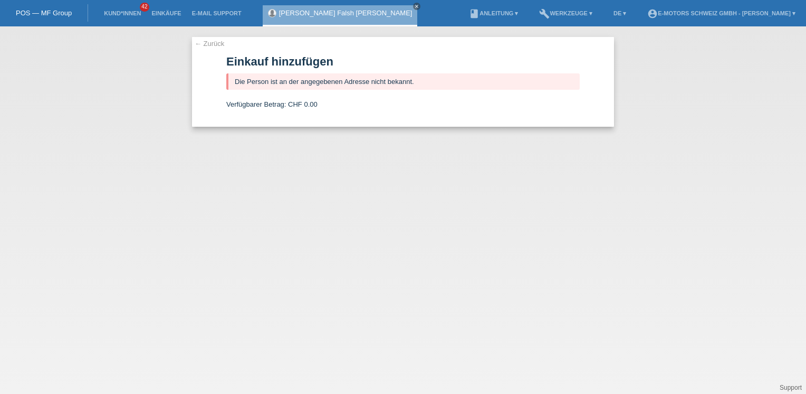
click at [327, 12] on link "[PERSON_NAME]" at bounding box center [345, 13] width 133 height 8
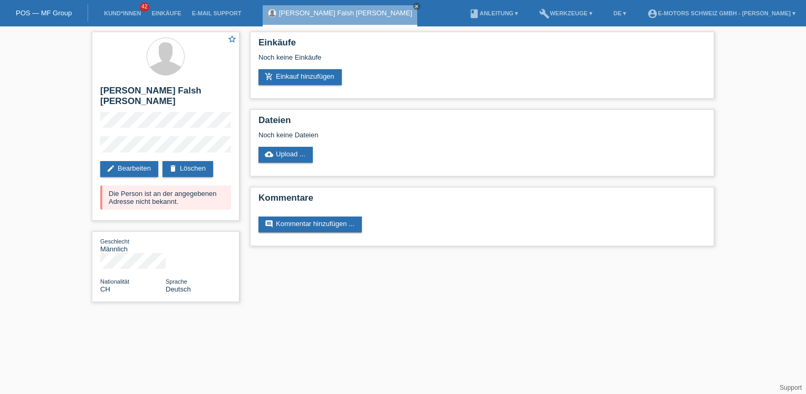
click at [341, 15] on link "[PERSON_NAME] Falsh [PERSON_NAME]" at bounding box center [345, 13] width 133 height 8
click at [136, 170] on link "edit Bearbeiten" at bounding box center [129, 169] width 58 height 16
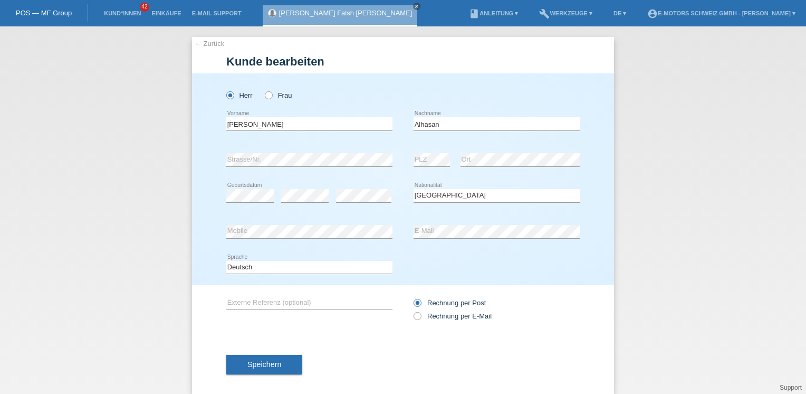
select select "CH"
drag, startPoint x: 316, startPoint y: 121, endPoint x: 257, endPoint y: 133, distance: 59.7
click at [257, 133] on div "Mohammed Falsh Abdulhasan error Vorname" at bounding box center [309, 124] width 166 height 36
click at [359, 121] on input "[PERSON_NAME]" at bounding box center [309, 123] width 166 height 13
click at [346, 126] on input "[PERSON_NAME]" at bounding box center [309, 123] width 166 height 13
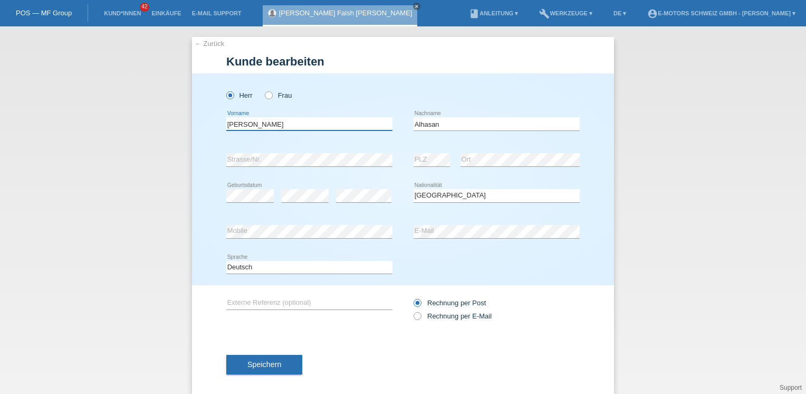
type input "[PERSON_NAME]"
click at [330, 84] on div "Herr Frau" at bounding box center [309, 95] width 166 height 22
click at [278, 366] on button "Speichern" at bounding box center [264, 365] width 76 height 20
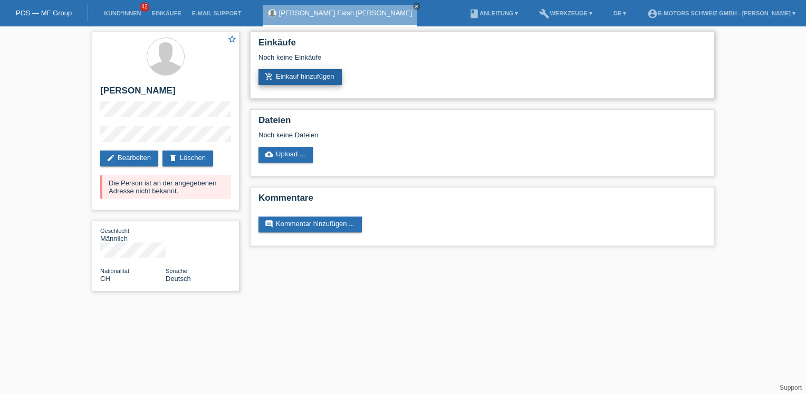
click at [297, 81] on link "add_shopping_cart Einkauf hinzufügen" at bounding box center [300, 77] width 83 height 16
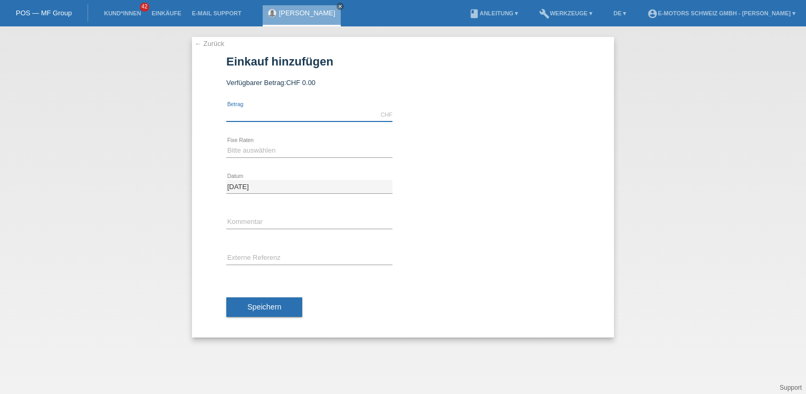
click at [278, 109] on input "text" at bounding box center [309, 114] width 166 height 13
type input "4500.00"
click at [252, 141] on div "Bitte auswählen 12 Raten 24 Raten 36 Raten 48 Raten error Fixe Raten" at bounding box center [309, 151] width 166 height 36
click at [260, 154] on select "Bitte auswählen 12 Raten 24 Raten 36 Raten 48 Raten" at bounding box center [309, 150] width 166 height 13
select select "215"
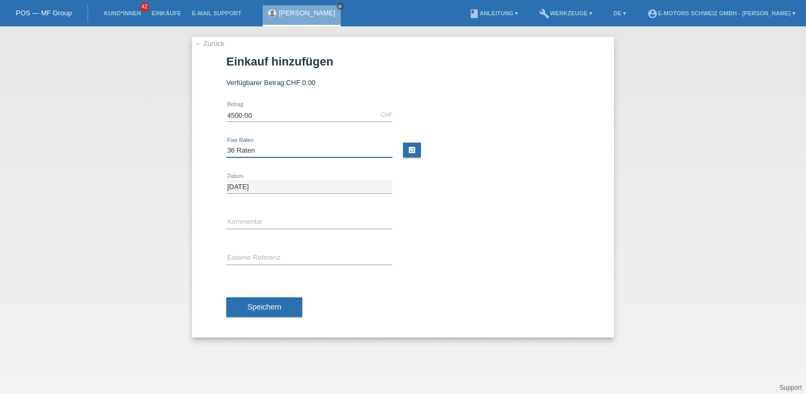
click at [226, 144] on select "Bitte auswählen 12 Raten 24 Raten 36 Raten 48 Raten" at bounding box center [309, 150] width 166 height 13
click at [285, 308] on button "Speichern" at bounding box center [264, 307] width 76 height 20
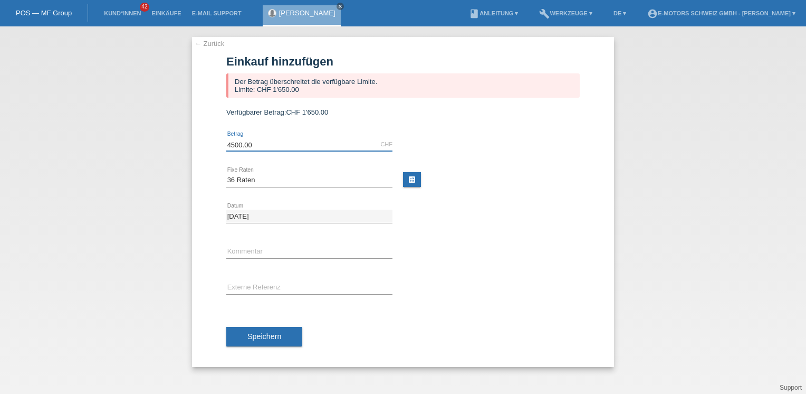
click at [304, 146] on input "4500.00" at bounding box center [309, 144] width 166 height 13
type input "40000.00"
click at [454, 102] on form "Einkauf hinzufügen Der Betrag überschreitet die verfügbare Limite. Limite: CHF …" at bounding box center [403, 211] width 354 height 312
click at [228, 165] on div "Bitte auswählen 12 Raten 24 Raten 36 Raten 48 Raten error Fixe Raten" at bounding box center [309, 181] width 166 height 36
drag, startPoint x: 226, startPoint y: 164, endPoint x: 264, endPoint y: 164, distance: 38.0
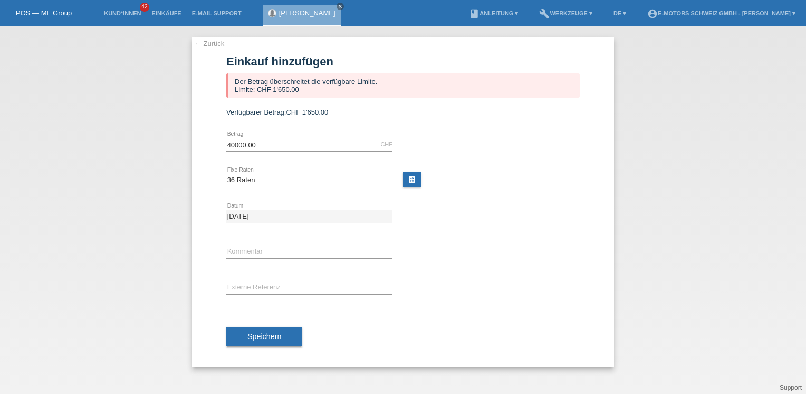
click at [264, 164] on div "Bitte auswählen 12 Raten 24 Raten 36 Raten 48 Raten error Fixe Raten" at bounding box center [309, 181] width 166 height 36
drag, startPoint x: 228, startPoint y: 170, endPoint x: 251, endPoint y: 170, distance: 23.2
click at [251, 170] on div "Bitte auswählen 12 Raten 24 Raten 36 Raten 48 Raten error Fixe Raten" at bounding box center [309, 181] width 166 height 36
drag, startPoint x: 227, startPoint y: 132, endPoint x: 418, endPoint y: 125, distance: 191.7
click at [418, 125] on form "Einkauf hinzufügen Der Betrag überschreitet die verfügbare Limite. Limite: CHF …" at bounding box center [403, 211] width 354 height 312
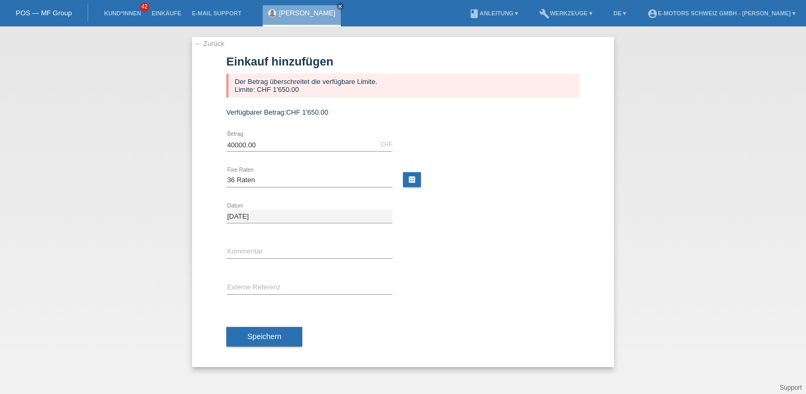
drag, startPoint x: 418, startPoint y: 125, endPoint x: 487, endPoint y: 195, distance: 98.1
click at [487, 195] on div "Bitte auswählen 12 Raten 24 Raten 36 Raten 48 Raten error Fixe Raten calculate" at bounding box center [403, 181] width 354 height 36
drag, startPoint x: 228, startPoint y: 167, endPoint x: 262, endPoint y: 174, distance: 35.0
click at [262, 174] on div "Bitte auswählen 12 Raten 24 Raten 36 Raten 48 Raten error Fixe Raten" at bounding box center [309, 181] width 166 height 36
drag, startPoint x: 229, startPoint y: 168, endPoint x: 243, endPoint y: 168, distance: 14.3
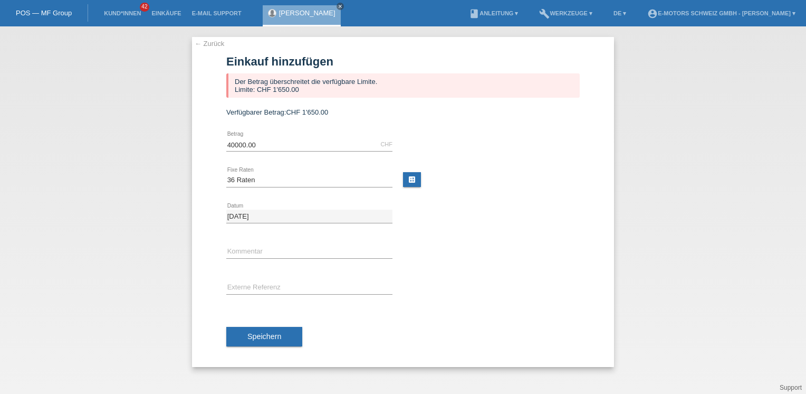
click at [243, 168] on div "Bitte auswählen 12 Raten 24 Raten 36 Raten 48 Raten error Fixe Raten" at bounding box center [309, 181] width 166 height 36
click at [226, 170] on div "Bitte auswählen 12 Raten 24 Raten 36 Raten 48 Raten error Fixe Raten" at bounding box center [309, 181] width 166 height 36
click at [227, 170] on div "Bitte auswählen 12 Raten 24 Raten 36 Raten 48 Raten error Fixe Raten" at bounding box center [309, 181] width 166 height 36
click at [228, 170] on div "Bitte auswählen 12 Raten 24 Raten 36 Raten 48 Raten error Fixe Raten" at bounding box center [309, 181] width 166 height 36
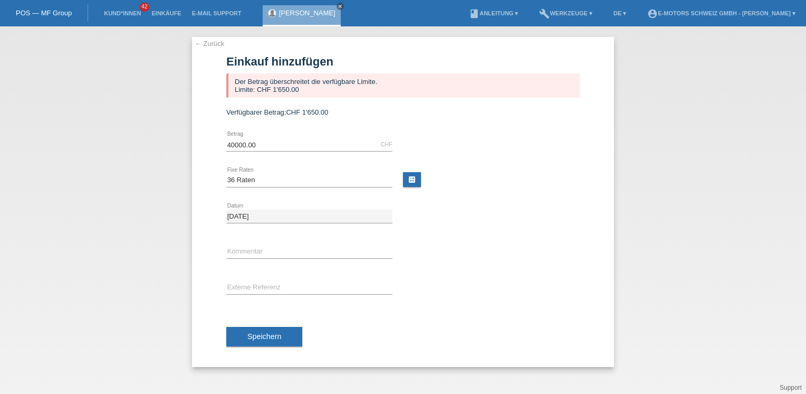
click at [269, 173] on div "Bitte auswählen 12 Raten 24 Raten 36 Raten 48 Raten error Fixe Raten" at bounding box center [309, 181] width 166 height 36
click at [245, 198] on div "[DATE] error Datum" at bounding box center [309, 216] width 166 height 36
click at [234, 204] on div "[DATE] error Datum" at bounding box center [309, 216] width 166 height 36
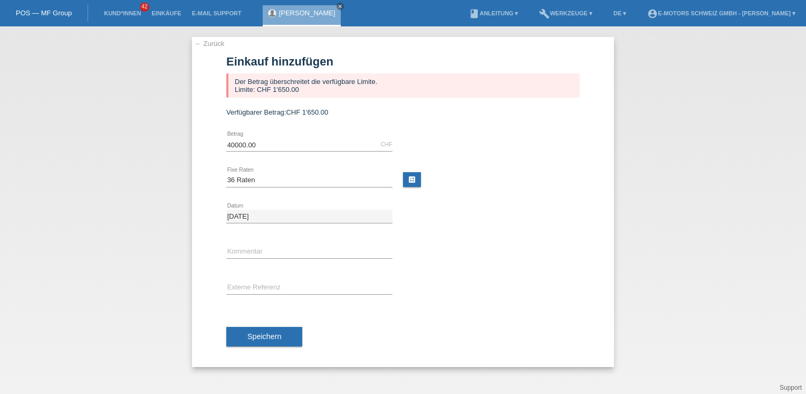
click at [275, 159] on div "40000.00 CHF error [GEOGRAPHIC_DATA]" at bounding box center [309, 145] width 166 height 36
click at [410, 178] on link "calculate" at bounding box center [412, 179] width 18 height 15
type input "40000.00"
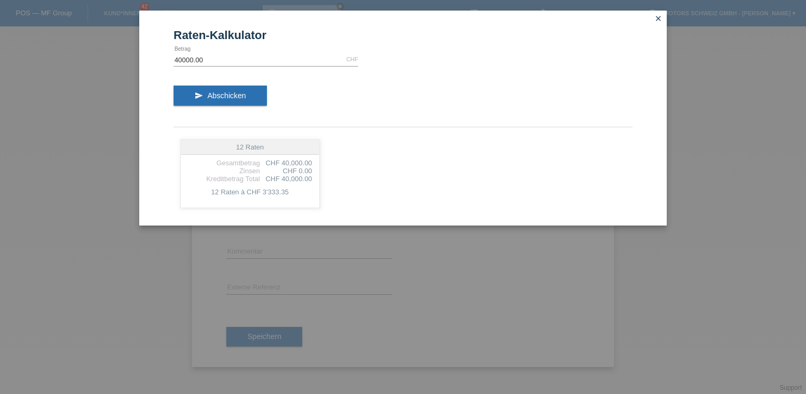
click at [483, 189] on div "12 Raten Gesamtbetrag CHF 40,000.00 Zinsen CHF 0.00 Kreditbetrag Total CHF 40,0…" at bounding box center [403, 173] width 459 height 82
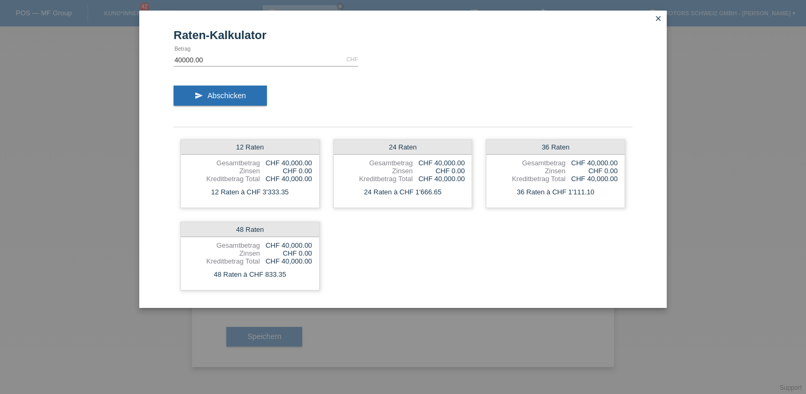
click at [658, 18] on icon "close" at bounding box center [658, 18] width 8 height 8
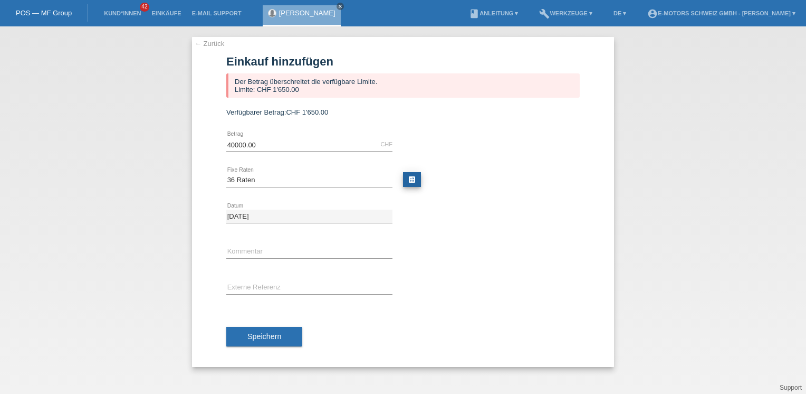
click at [414, 183] on link "calculate" at bounding box center [412, 179] width 18 height 15
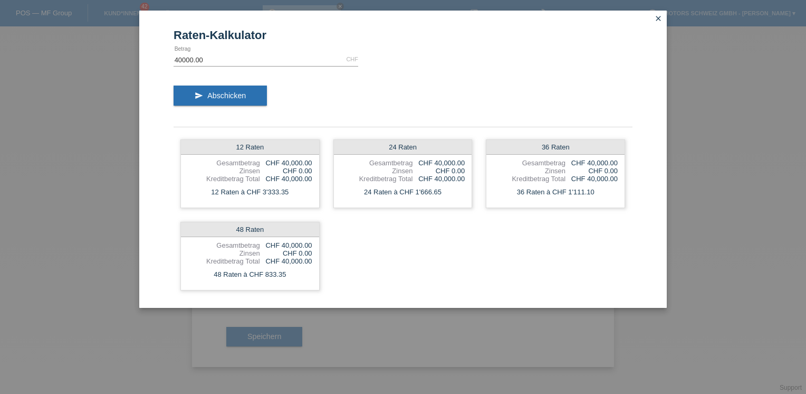
click at [454, 64] on form "Raten-Kalkulator 40000.00 CHF error [GEOGRAPHIC_DATA] send Abschicken 12 Raten …" at bounding box center [403, 167] width 459 height 279
click at [661, 16] on icon "close" at bounding box center [658, 18] width 8 height 8
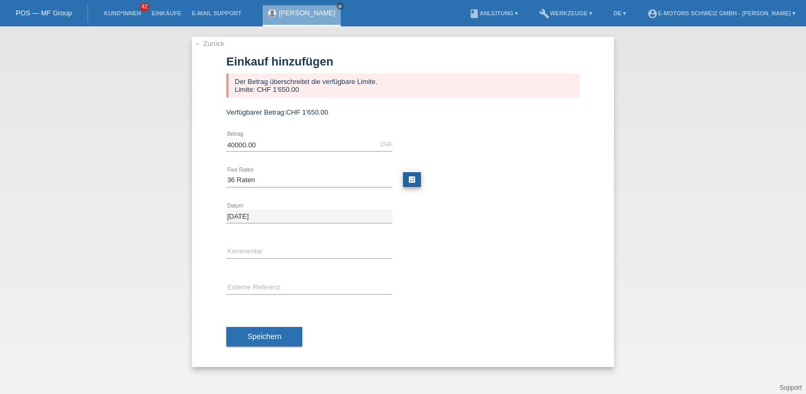
click at [410, 180] on link "calculate" at bounding box center [412, 179] width 18 height 15
